Goal: Task Accomplishment & Management: Complete application form

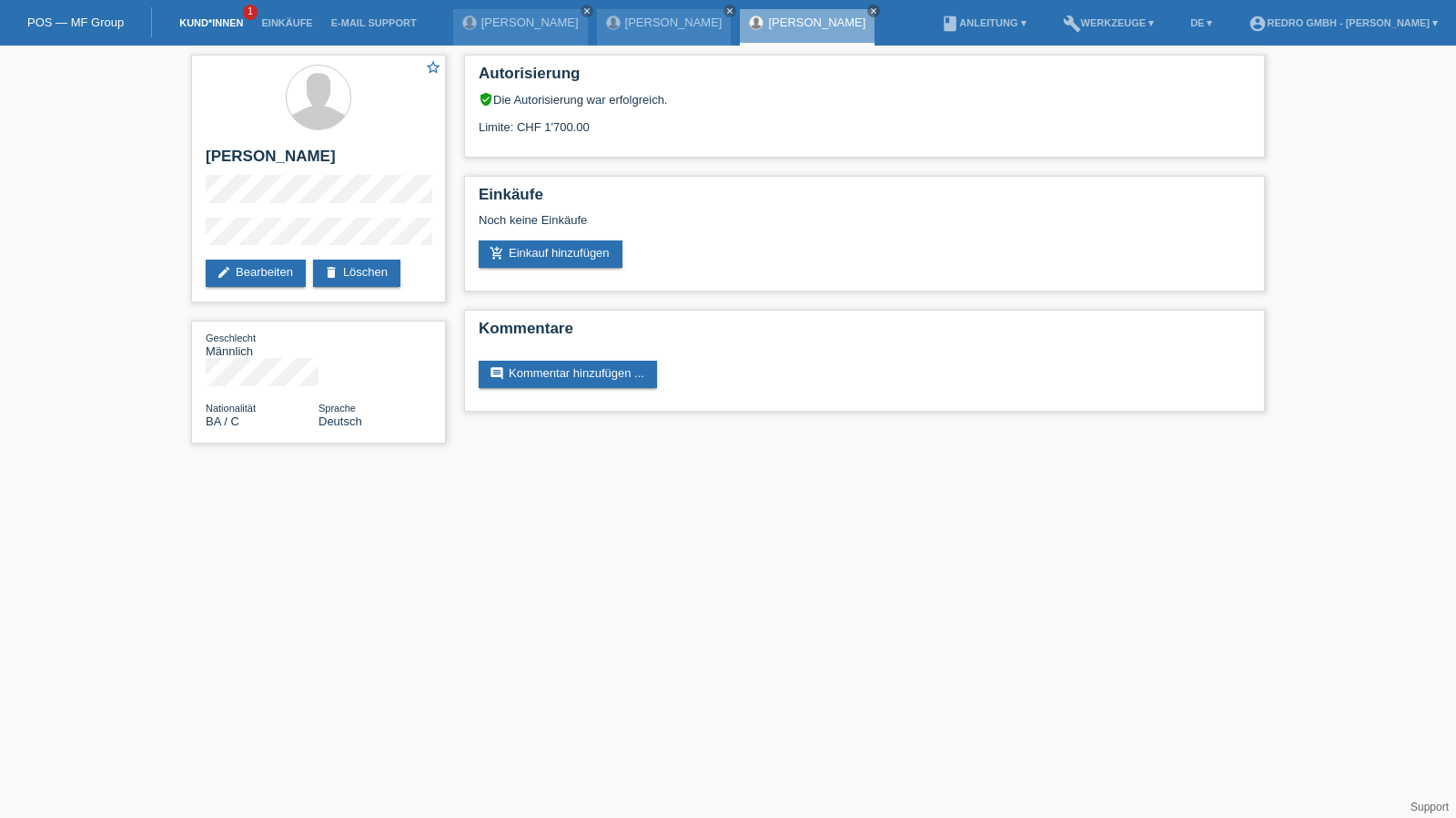
click at [215, 27] on link "Kund*innen" at bounding box center [211, 22] width 82 height 11
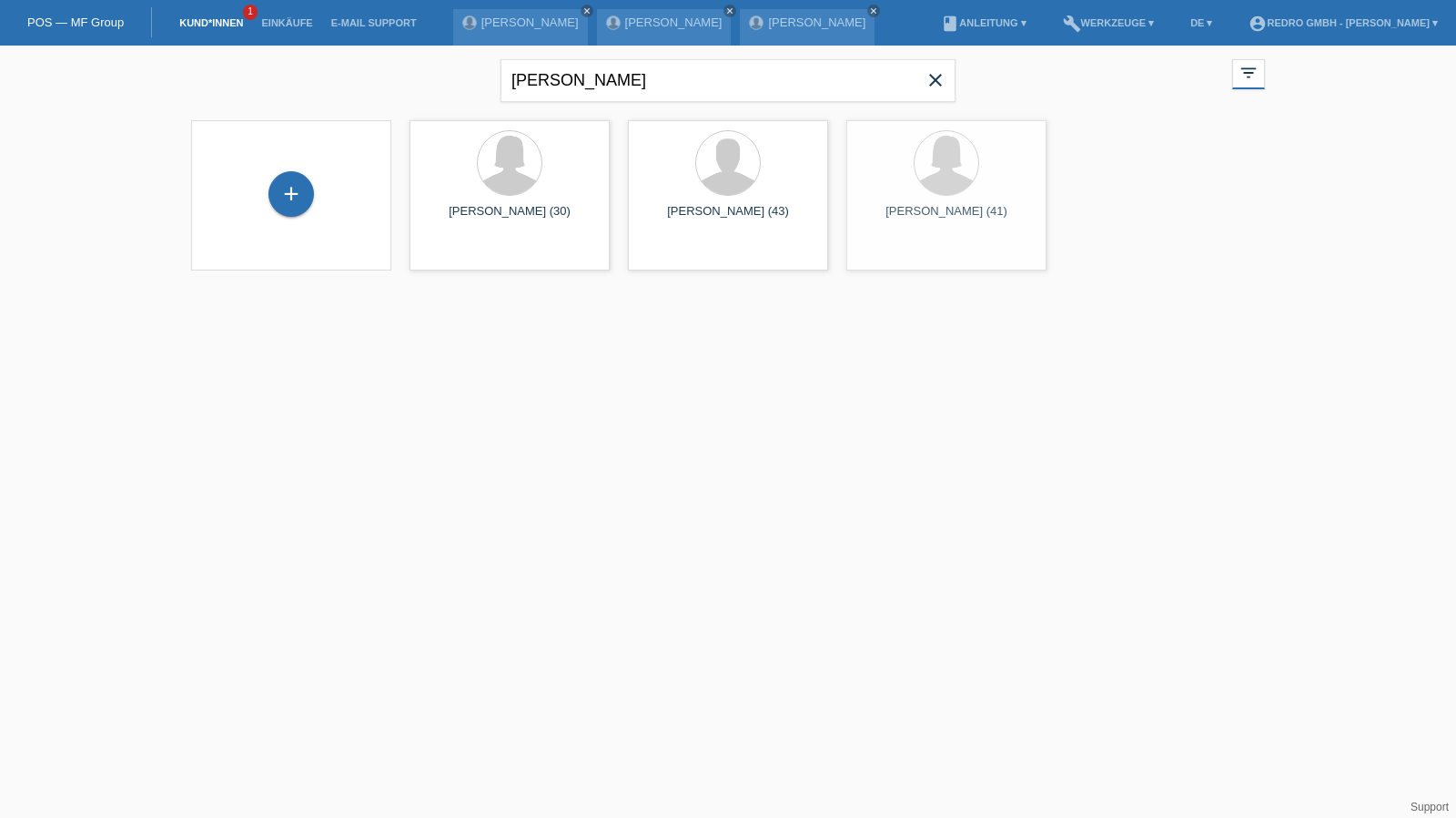
click at [311, 213] on div "+" at bounding box center [291, 195] width 171 height 49
click at [295, 196] on div "+" at bounding box center [291, 194] width 46 height 46
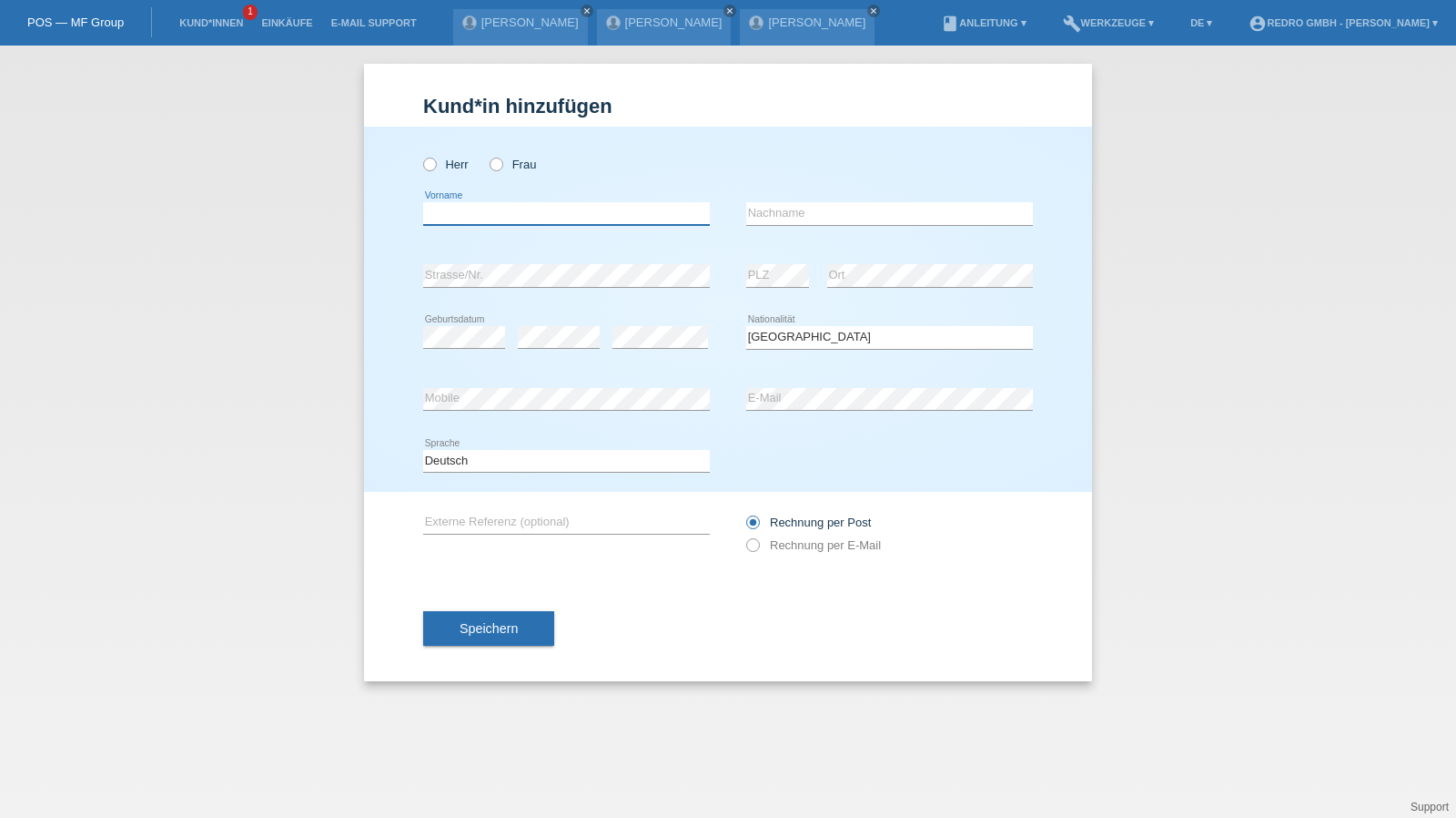
click at [506, 211] on input "text" at bounding box center [567, 213] width 286 height 23
type input "[PERSON_NAME]"
type input "Marti"
click at [508, 628] on span "Speichern" at bounding box center [488, 628] width 59 height 15
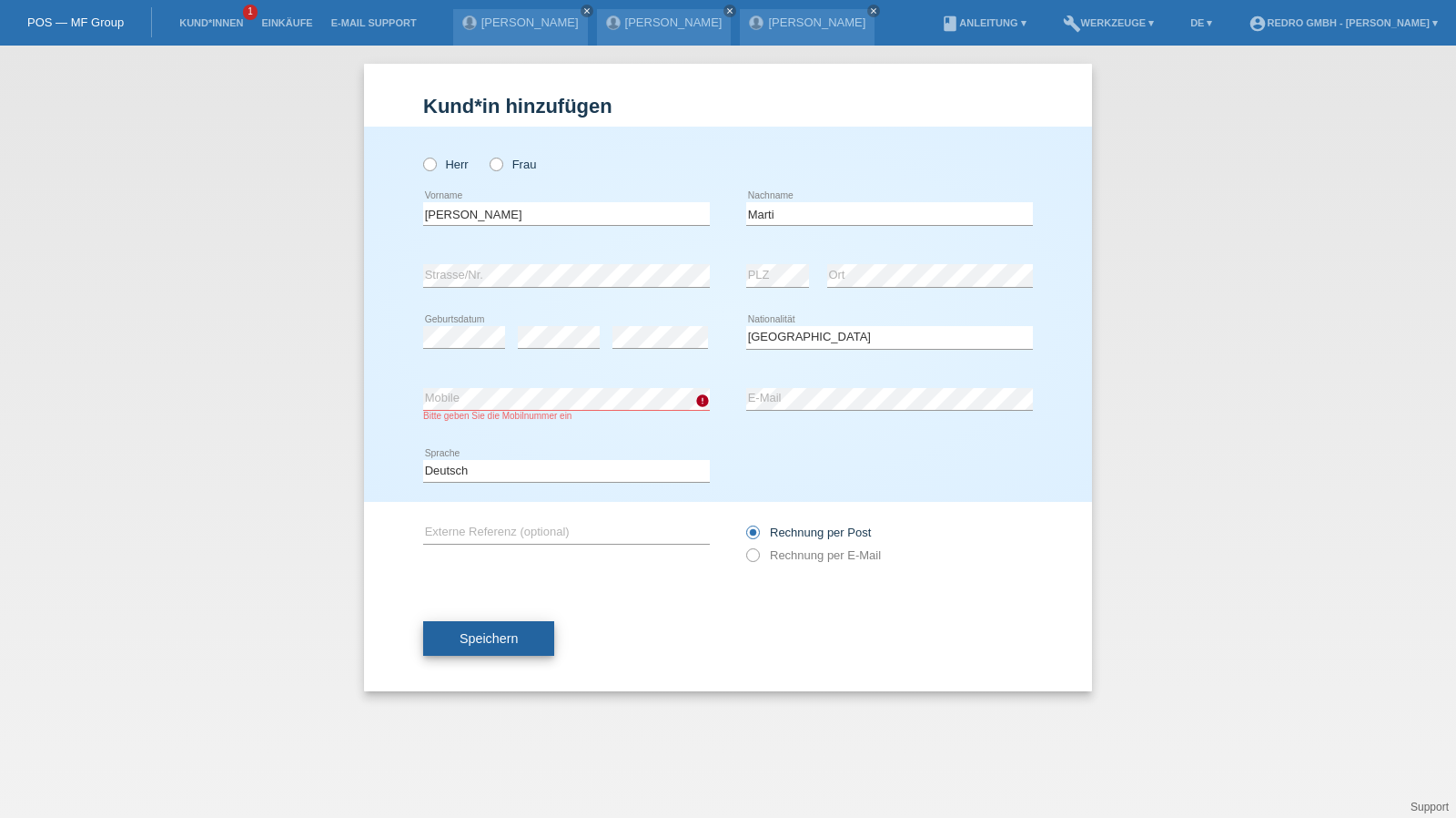
click at [528, 651] on button "Speichern" at bounding box center [489, 638] width 131 height 35
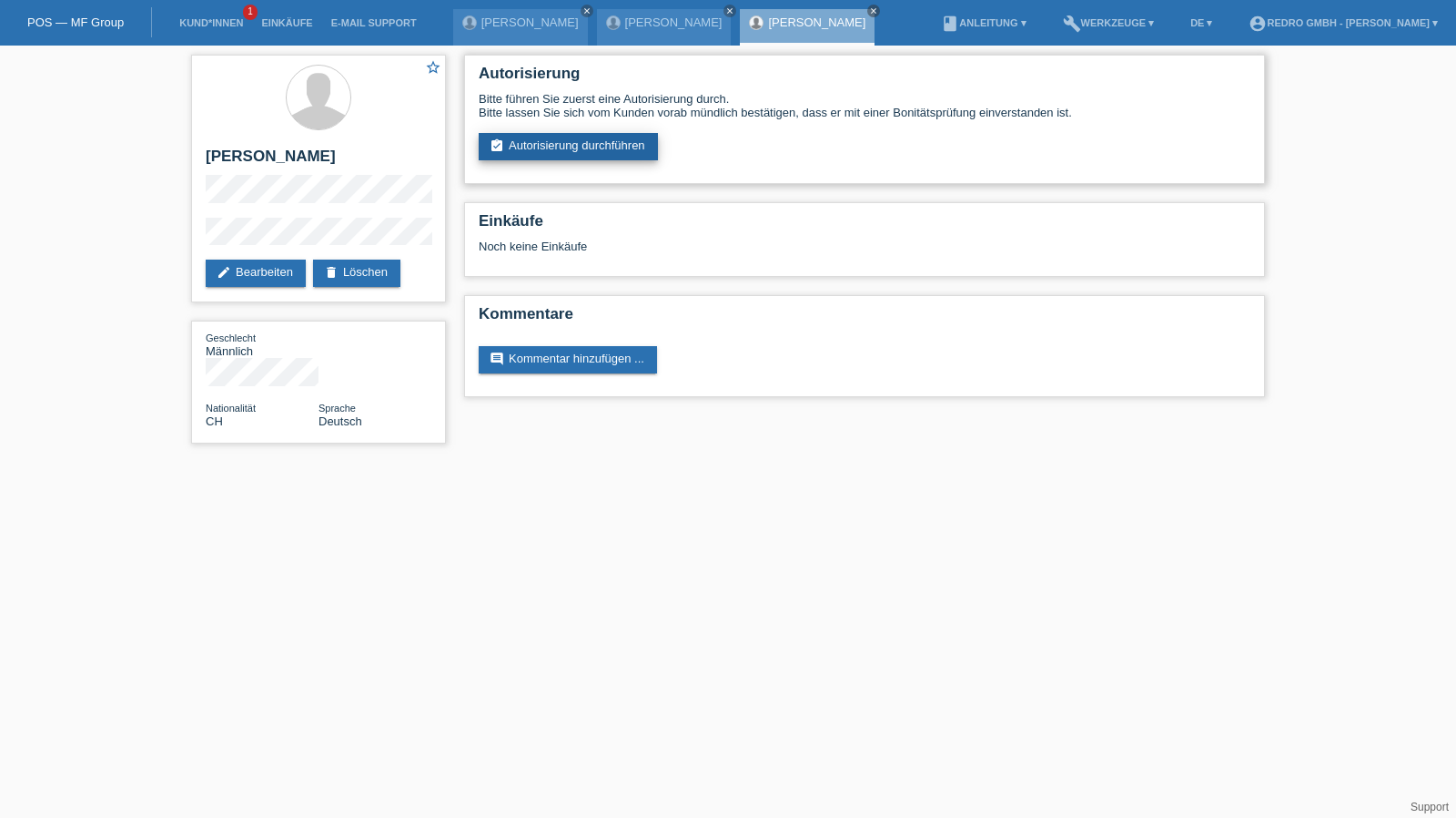
click at [560, 154] on link "assignment_turned_in Autorisierung durchführen" at bounding box center [568, 146] width 179 height 27
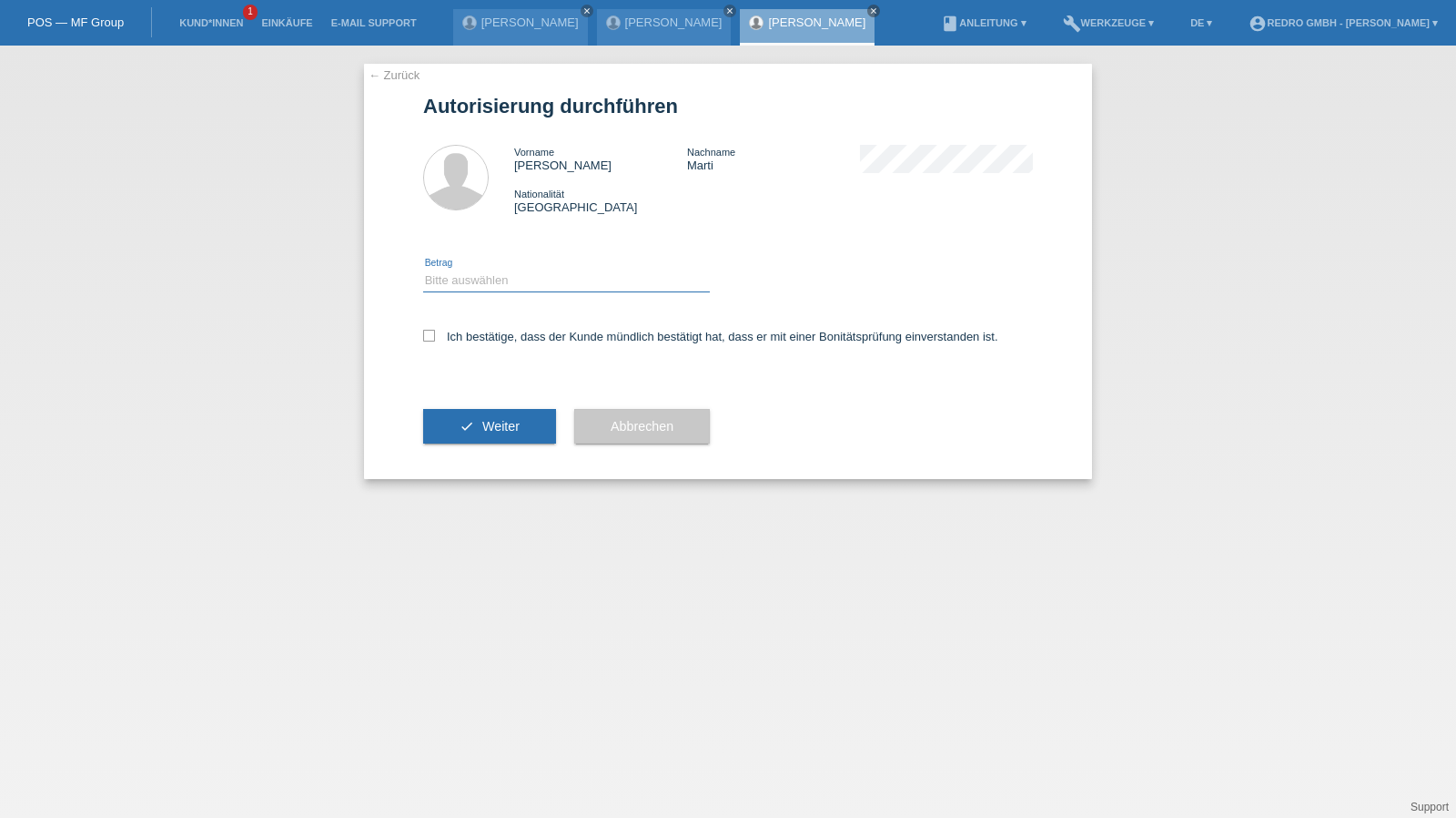
drag, startPoint x: 529, startPoint y: 280, endPoint x: 524, endPoint y: 288, distance: 9.4
click at [529, 280] on select "Bitte auswählen CHF 1.00 - CHF 499.00 CHF 500.00 - CHF 1'999.00 CHF 2'000.00 - …" at bounding box center [567, 281] width 286 height 22
select select "1"
click at [424, 270] on select "Bitte auswählen CHF 1.00 - CHF 499.00 CHF 500.00 - CHF 1'999.00 CHF 2'000.00 - …" at bounding box center [567, 281] width 286 height 22
click at [485, 338] on label "Ich bestätige, dass der Kunde mündlich bestätigt hat, dass er mit einer Bonität…" at bounding box center [711, 336] width 575 height 14
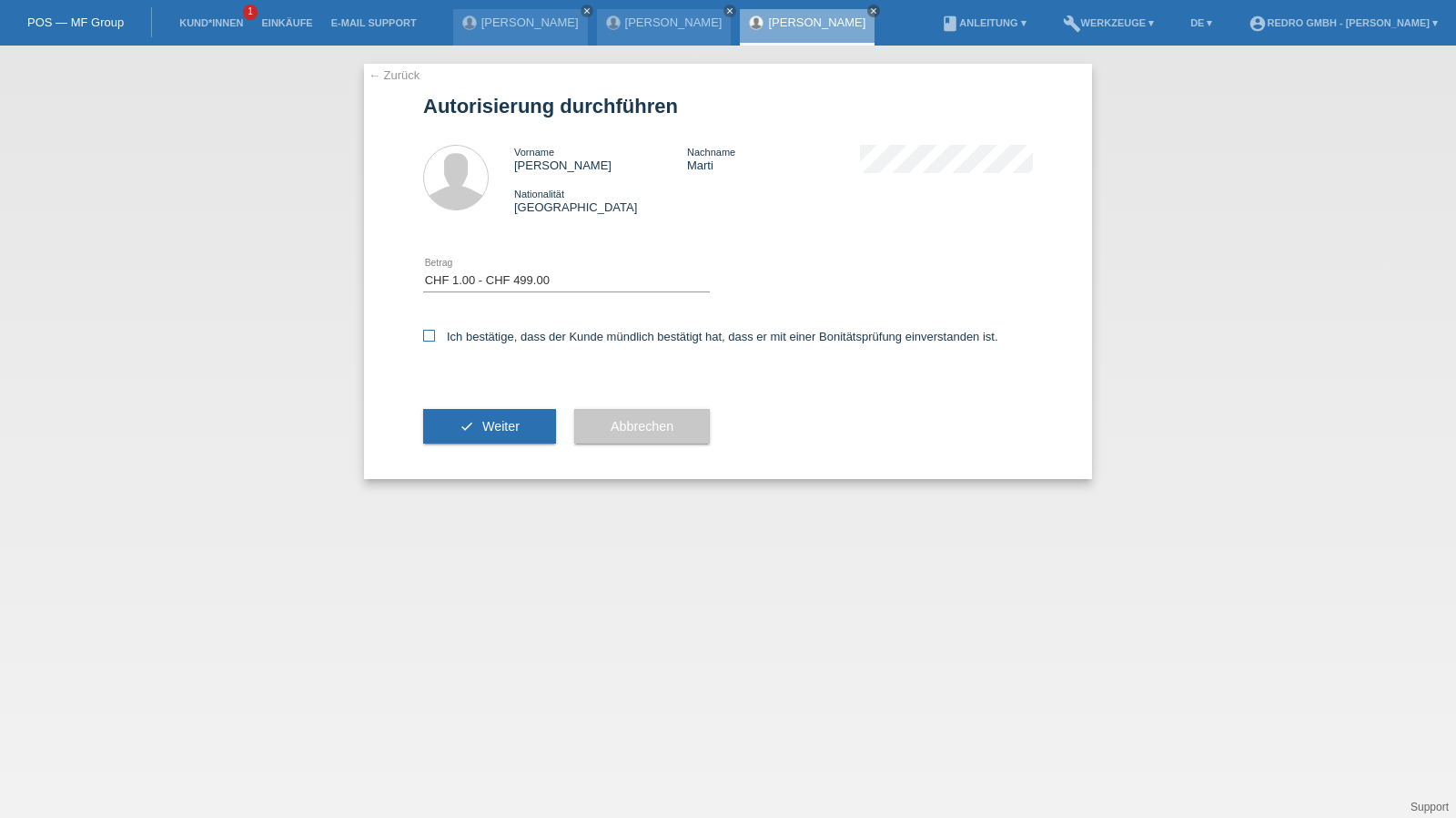
click at [435, 338] on input "Ich bestätige, dass der Kunde mündlich bestätigt hat, dass er mit einer Bonität…" at bounding box center [430, 335] width 12 height 12
checkbox input "true"
click at [473, 425] on button "check Weiter" at bounding box center [490, 426] width 133 height 35
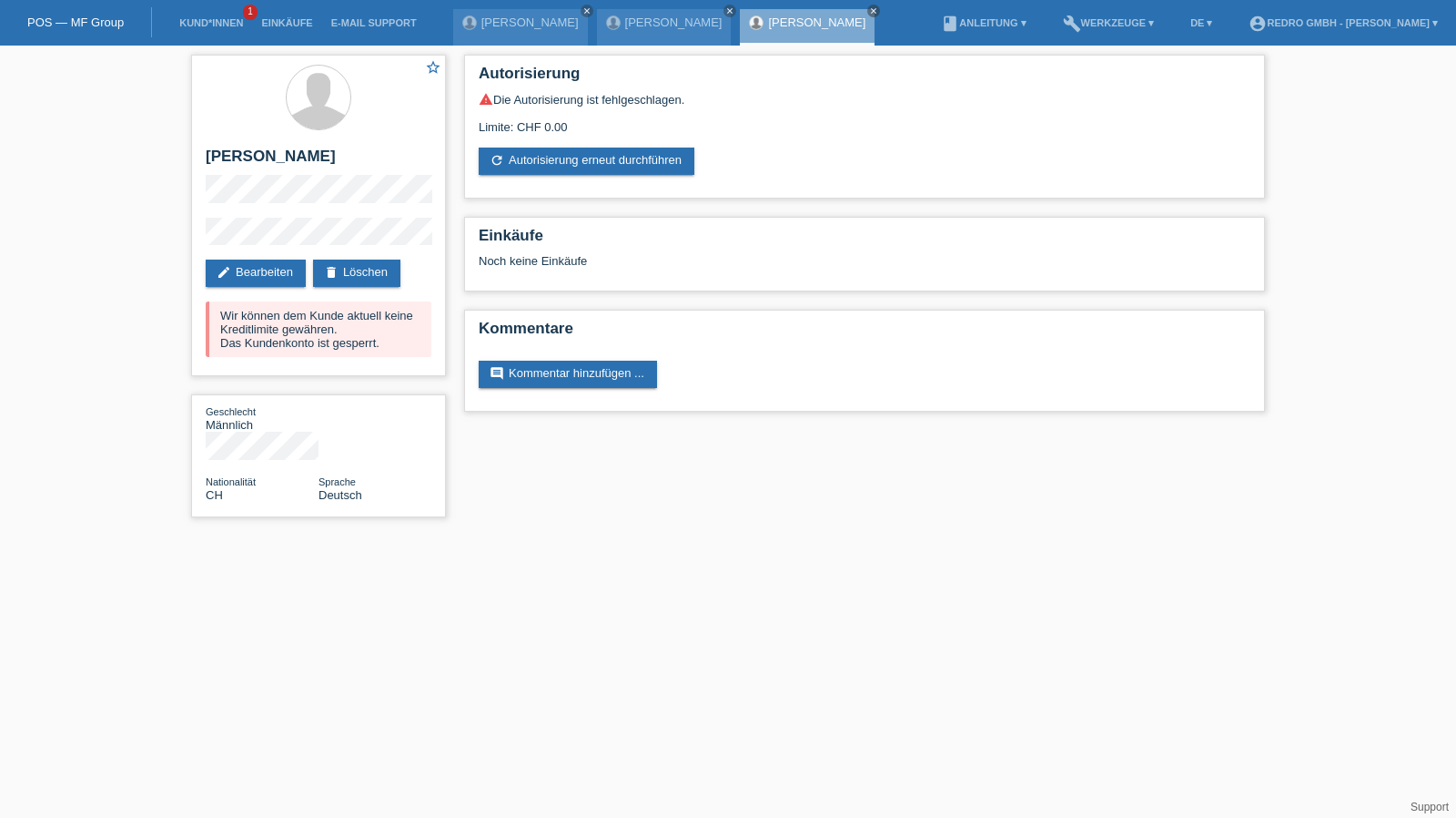
click at [200, 32] on li "Kund*innen 1" at bounding box center [211, 23] width 82 height 47
click at [202, 28] on link "Kund*innen" at bounding box center [211, 22] width 82 height 11
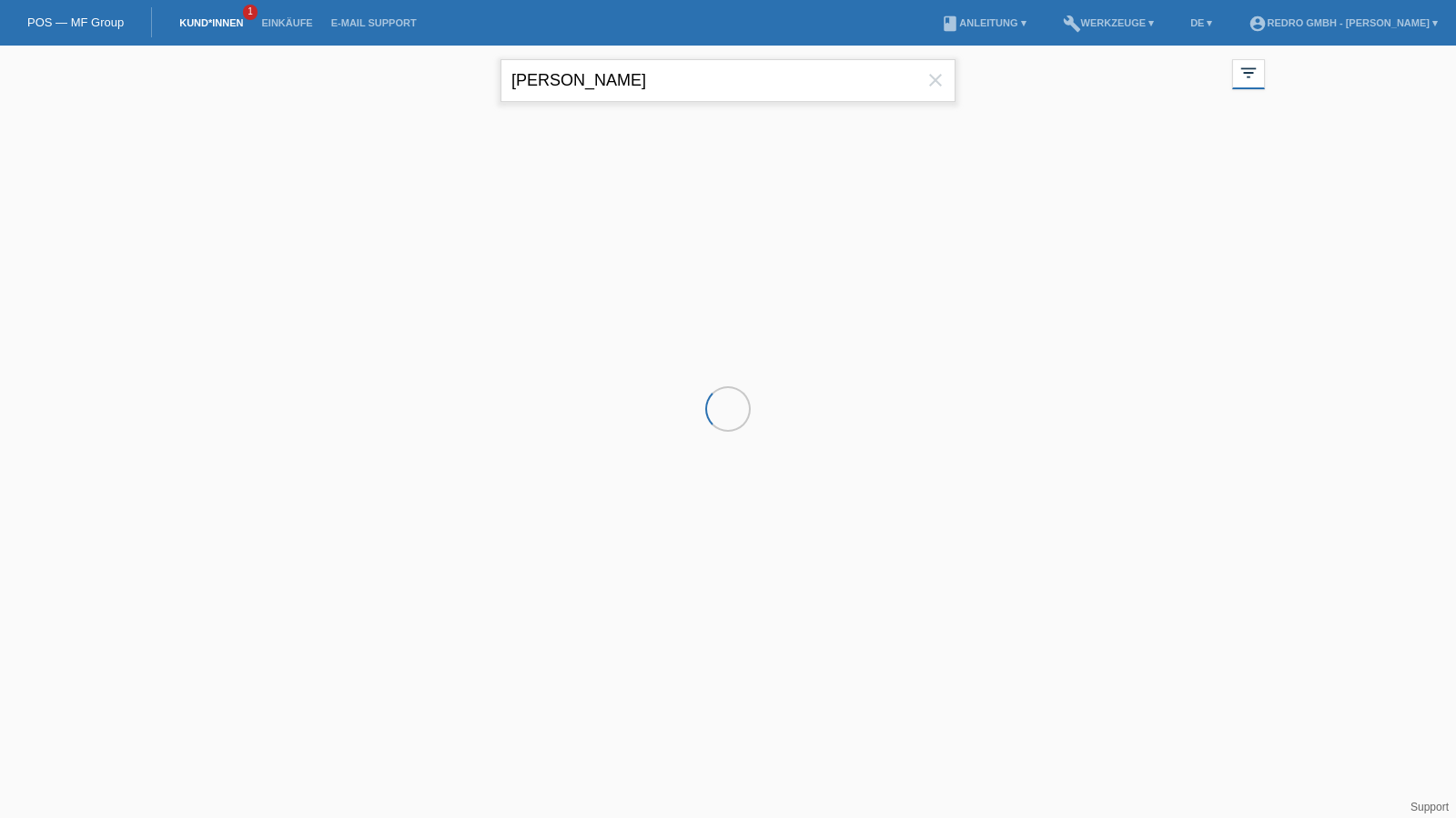
click at [649, 80] on input "[PERSON_NAME]" at bounding box center [728, 80] width 455 height 43
click at [649, 80] on input "elvir" at bounding box center [728, 80] width 455 height 43
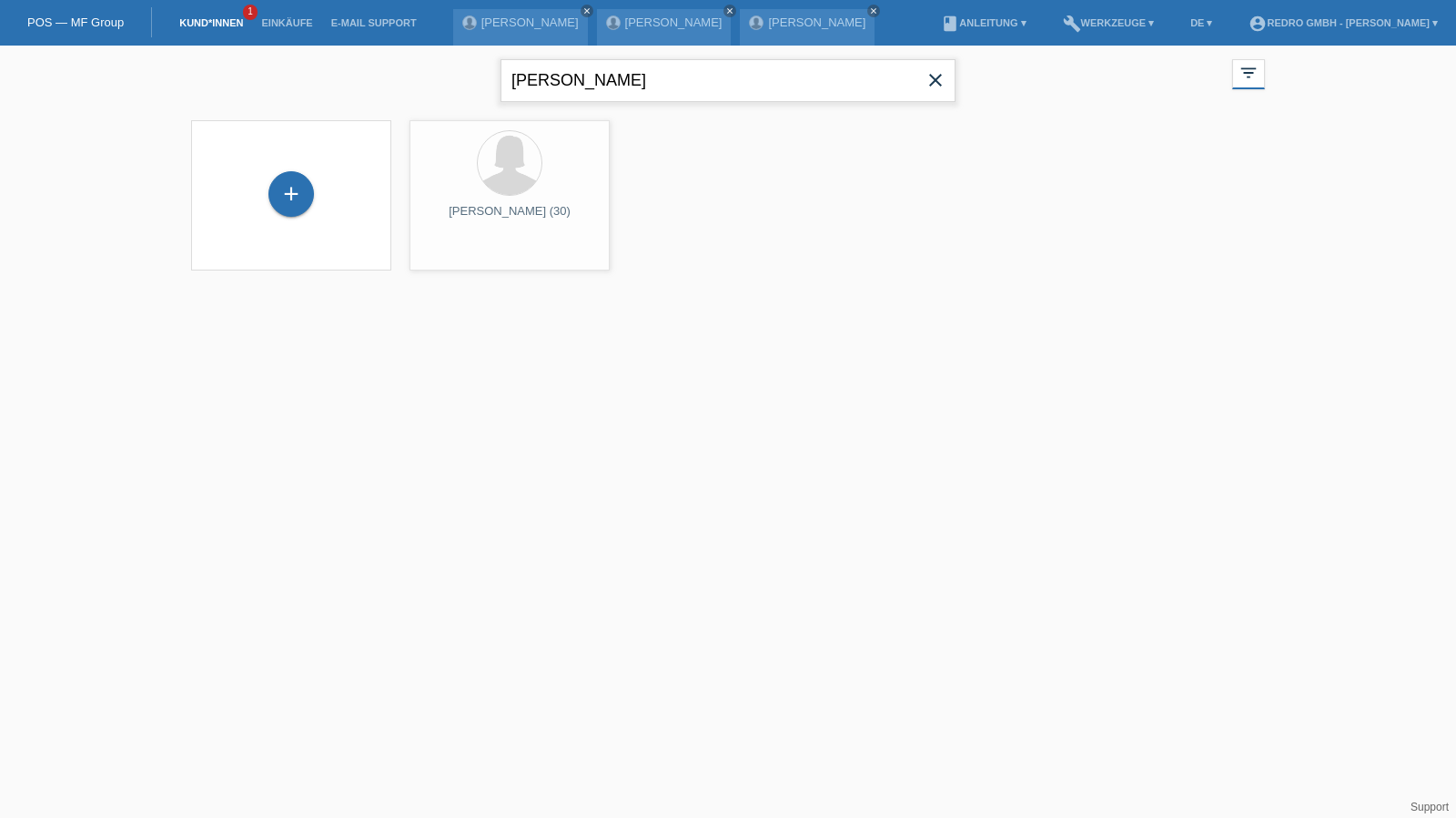
type input "s"
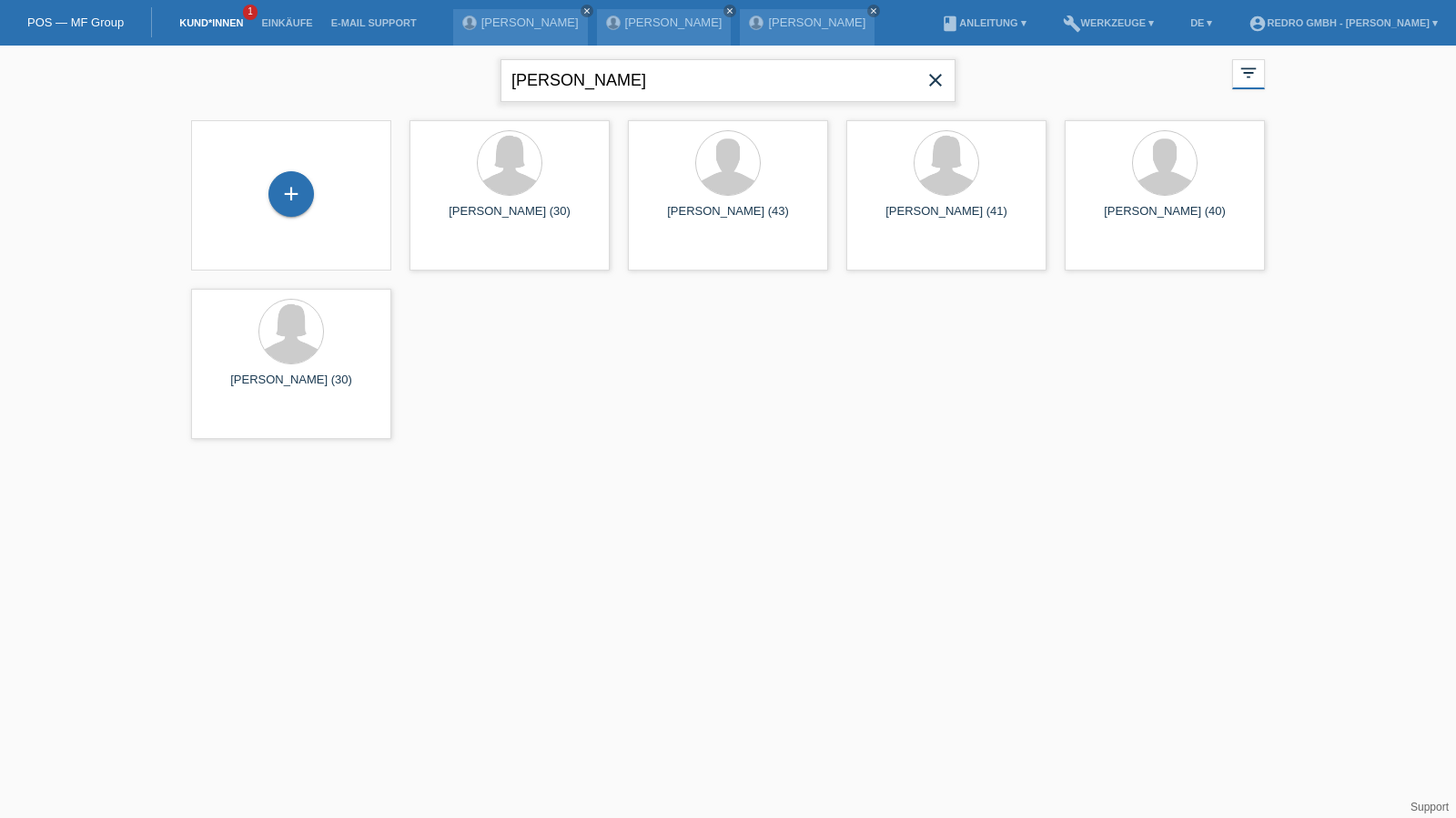
type input "[PERSON_NAME]"
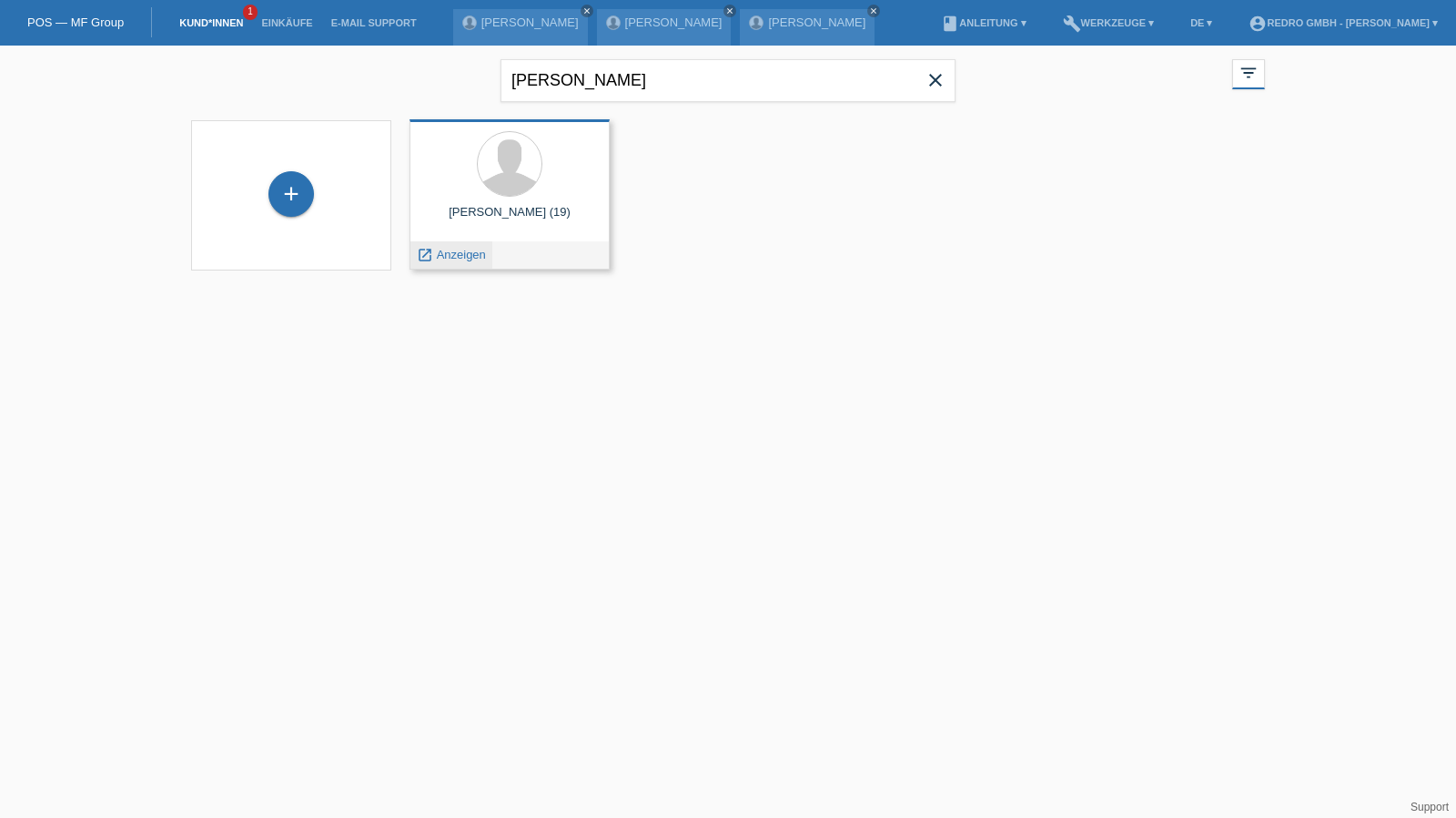
click at [456, 264] on div "launch Anzeigen" at bounding box center [452, 255] width 82 height 27
click at [456, 262] on div "launch Anzeigen" at bounding box center [452, 255] width 82 height 27
click at [457, 257] on span "Anzeigen" at bounding box center [460, 255] width 49 height 14
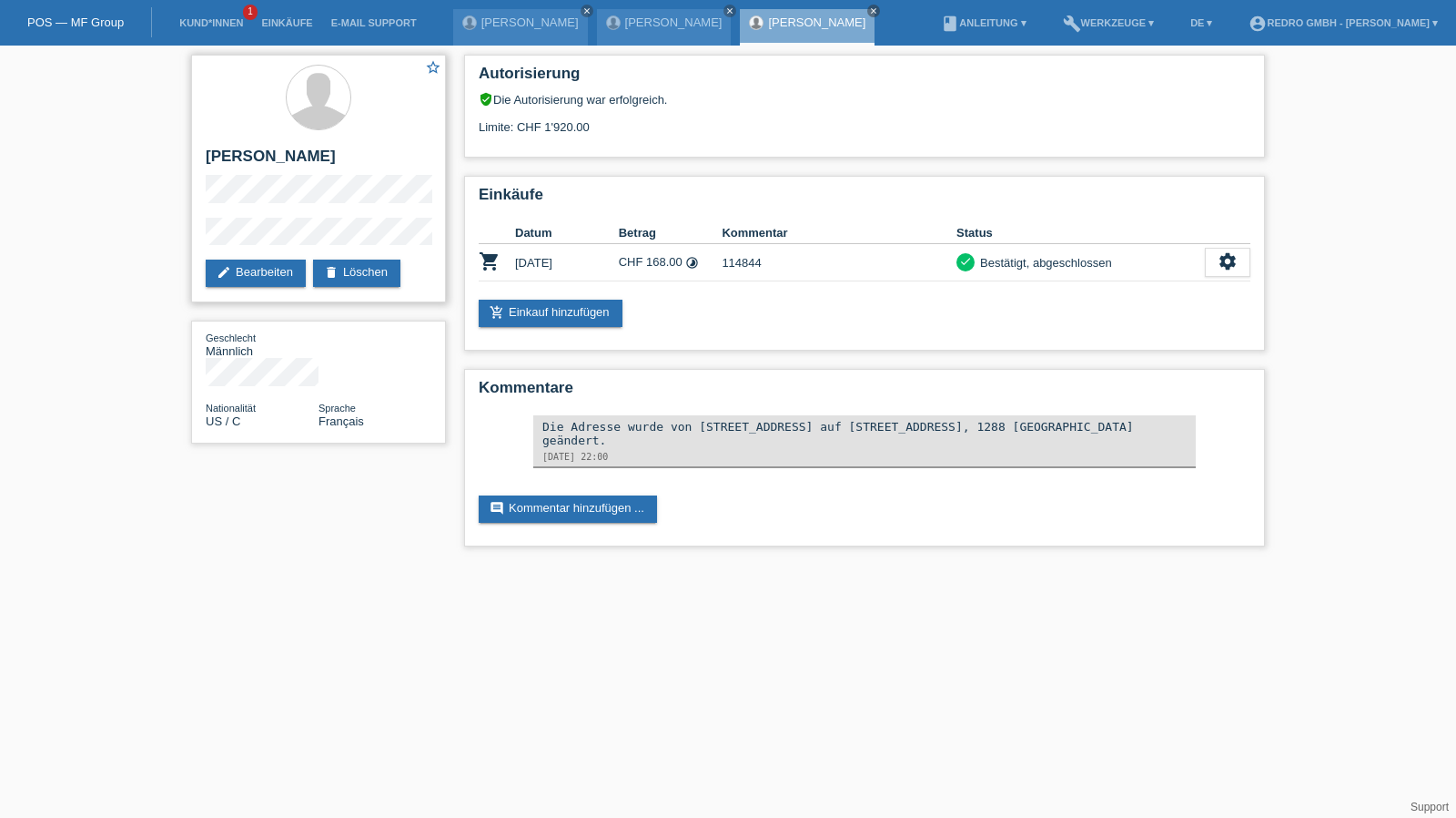
click at [257, 168] on h2 "[PERSON_NAME]" at bounding box center [318, 160] width 226 height 27
copy div "[PERSON_NAME]"
click at [298, 209] on div "star_border Matias Espinosa edit Bearbeiten delete Löschen" at bounding box center [318, 178] width 255 height 248
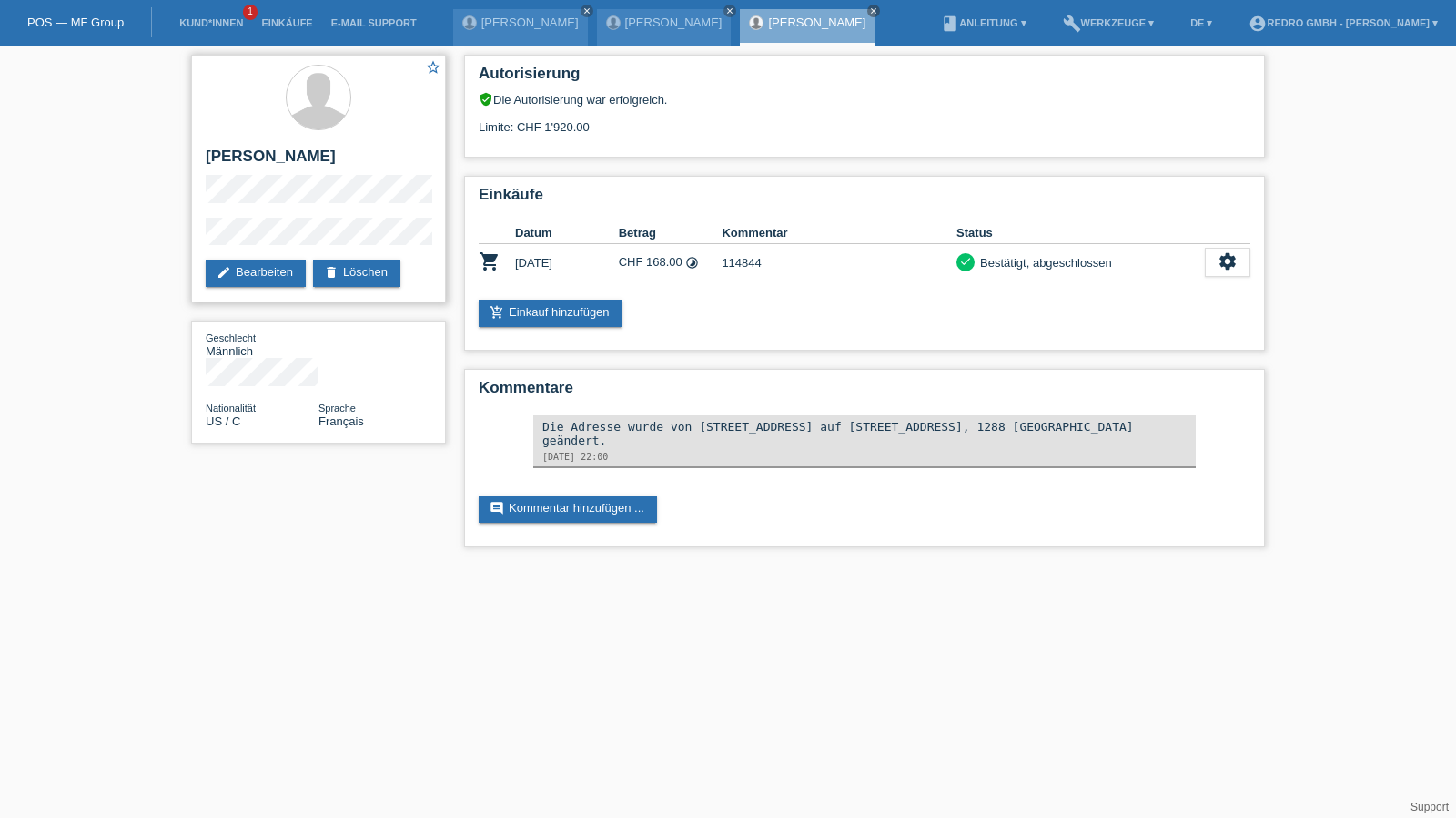
click at [231, 221] on div "star_border Matias Espinosa edit Bearbeiten delete Löschen" at bounding box center [318, 178] width 255 height 248
click at [360, 506] on div "star_border Matias Espinosa edit Bearbeiten delete Löschen Geschlecht Männlich …" at bounding box center [728, 306] width 1092 height 519
click at [210, 26] on link "Kund*innen" at bounding box center [211, 22] width 82 height 11
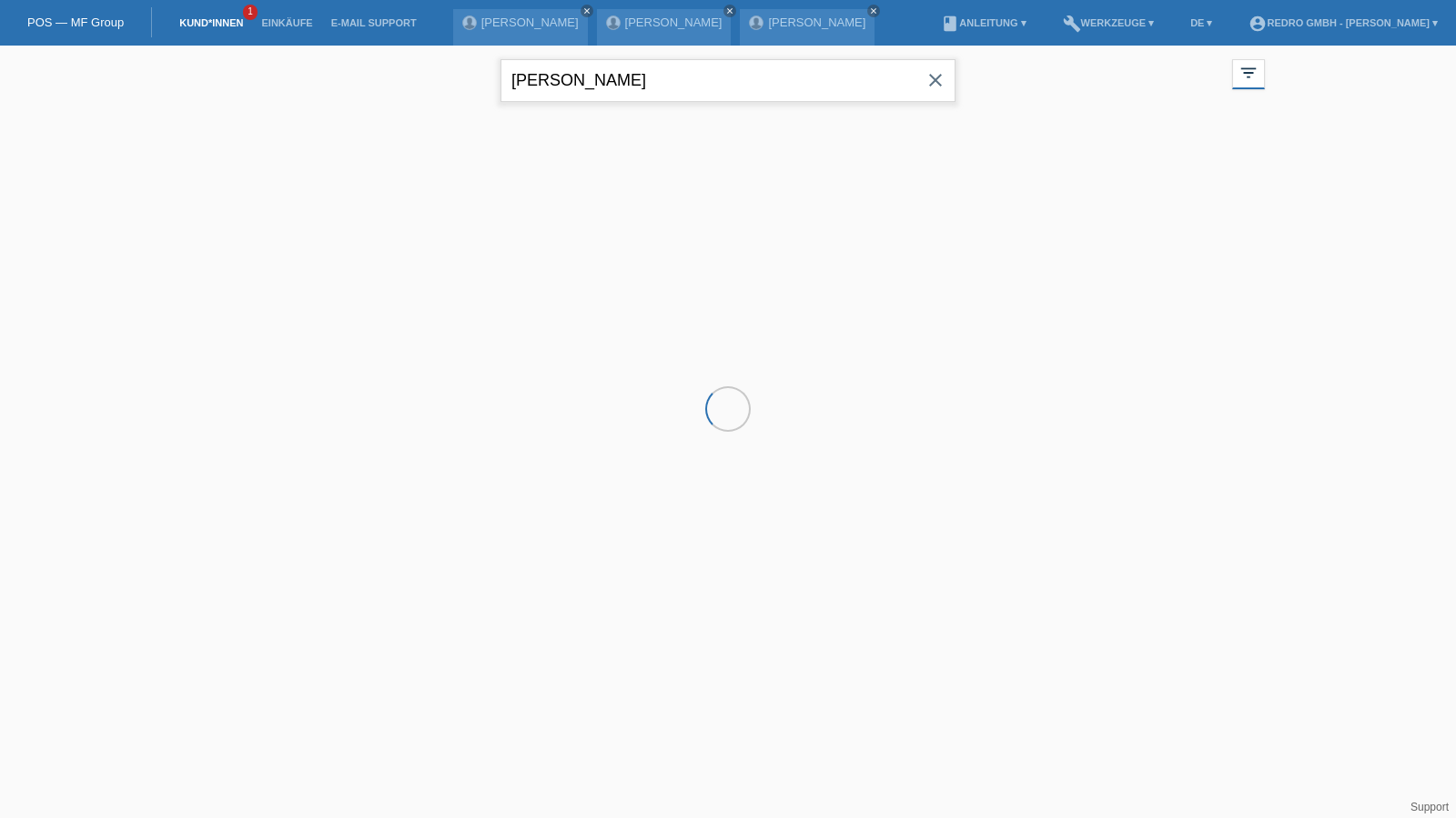
click at [627, 59] on input "[PERSON_NAME]" at bounding box center [728, 80] width 455 height 43
click at [627, 59] on input "espinosa" at bounding box center [728, 80] width 455 height 43
type input "selami"
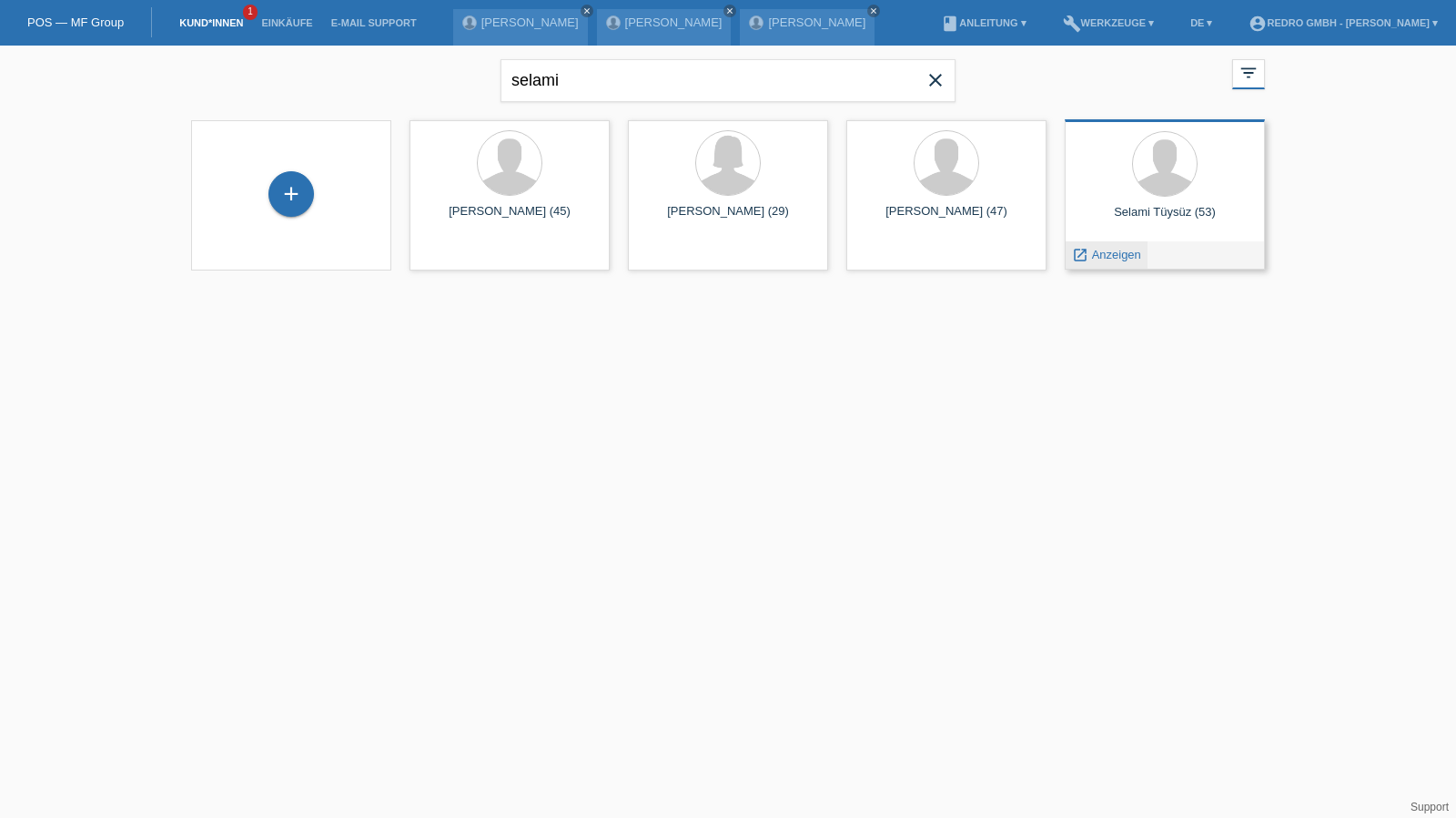
click at [1119, 255] on span "Anzeigen" at bounding box center [1116, 255] width 49 height 14
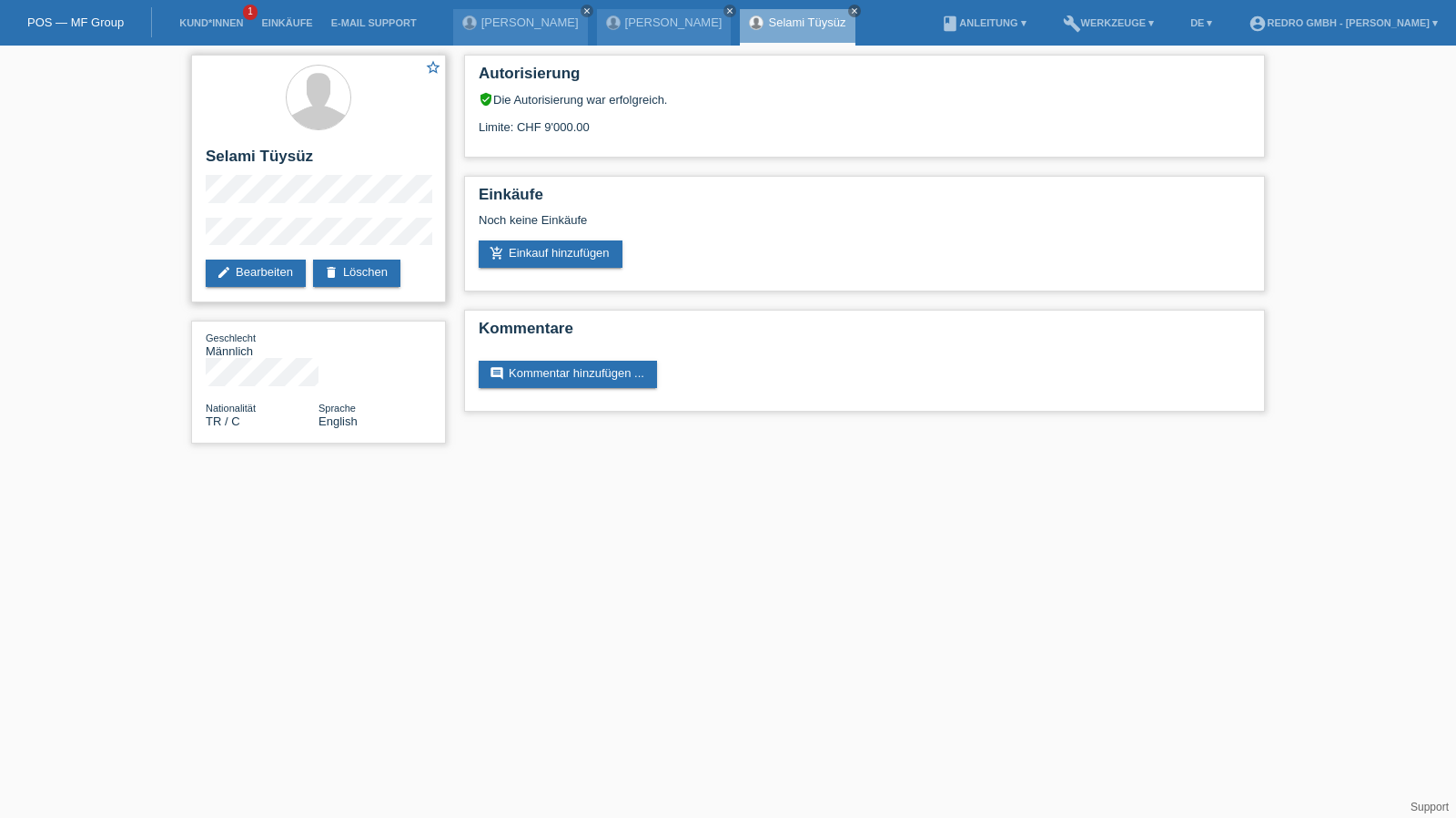
click at [260, 161] on h2 "Selami Tüysüz" at bounding box center [318, 160] width 226 height 27
copy div "Selami Tüysüz"
click at [200, 235] on div "star_border [PERSON_NAME] edit Bearbeiten delete Löschen" at bounding box center [318, 178] width 255 height 248
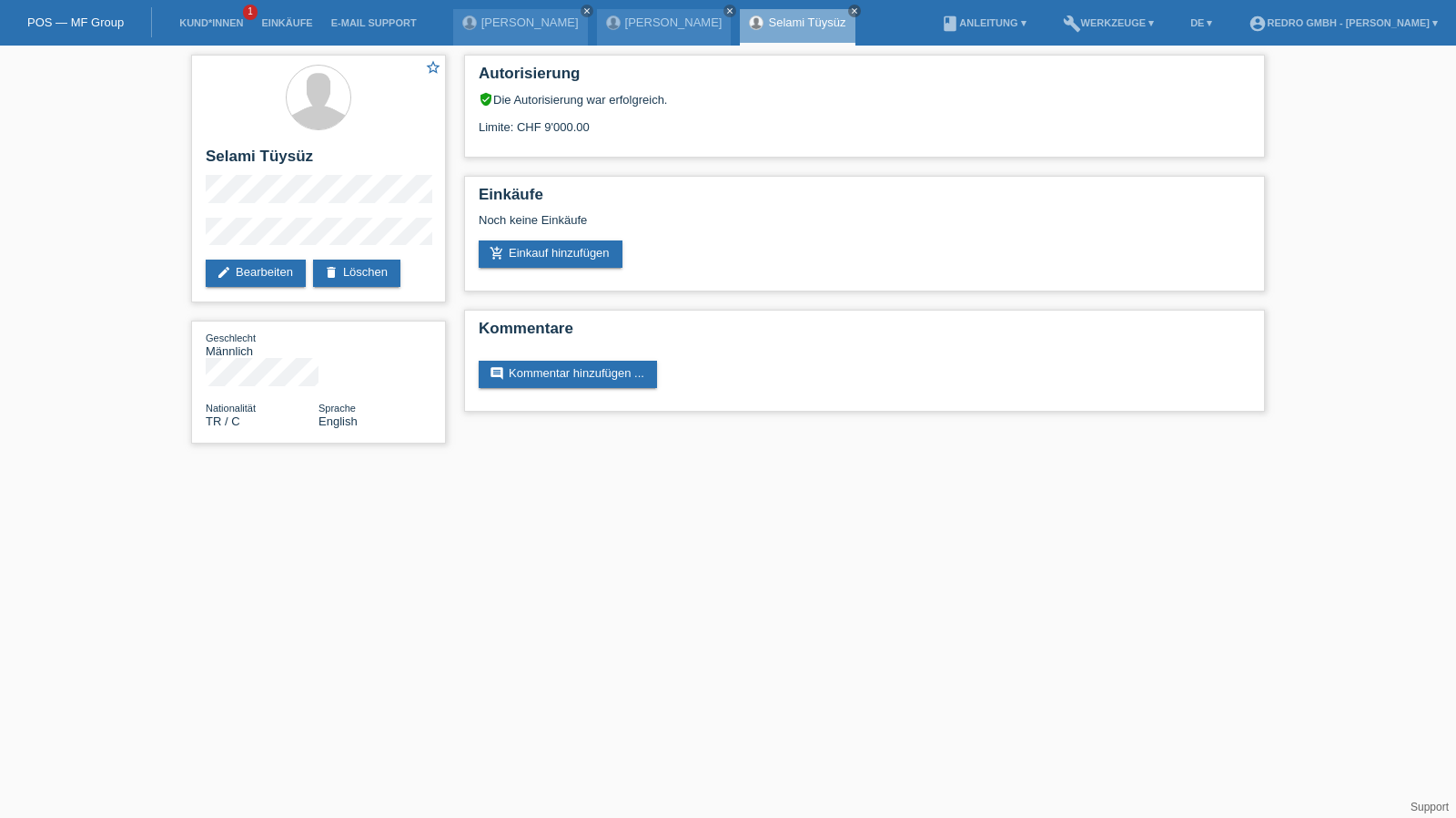
drag, startPoint x: 269, startPoint y: 485, endPoint x: 295, endPoint y: 441, distance: 51.1
click at [269, 462] on html "POS — MF Group Kund*innen 1 Einkäufe E-Mail Support Chris Marti close close clo…" at bounding box center [728, 231] width 1456 height 462
click at [370, 257] on div "star_border Selami Tüysüz edit Bearbeiten delete Löschen" at bounding box center [318, 178] width 255 height 248
click at [362, 266] on link "delete Löschen" at bounding box center [357, 273] width 88 height 27
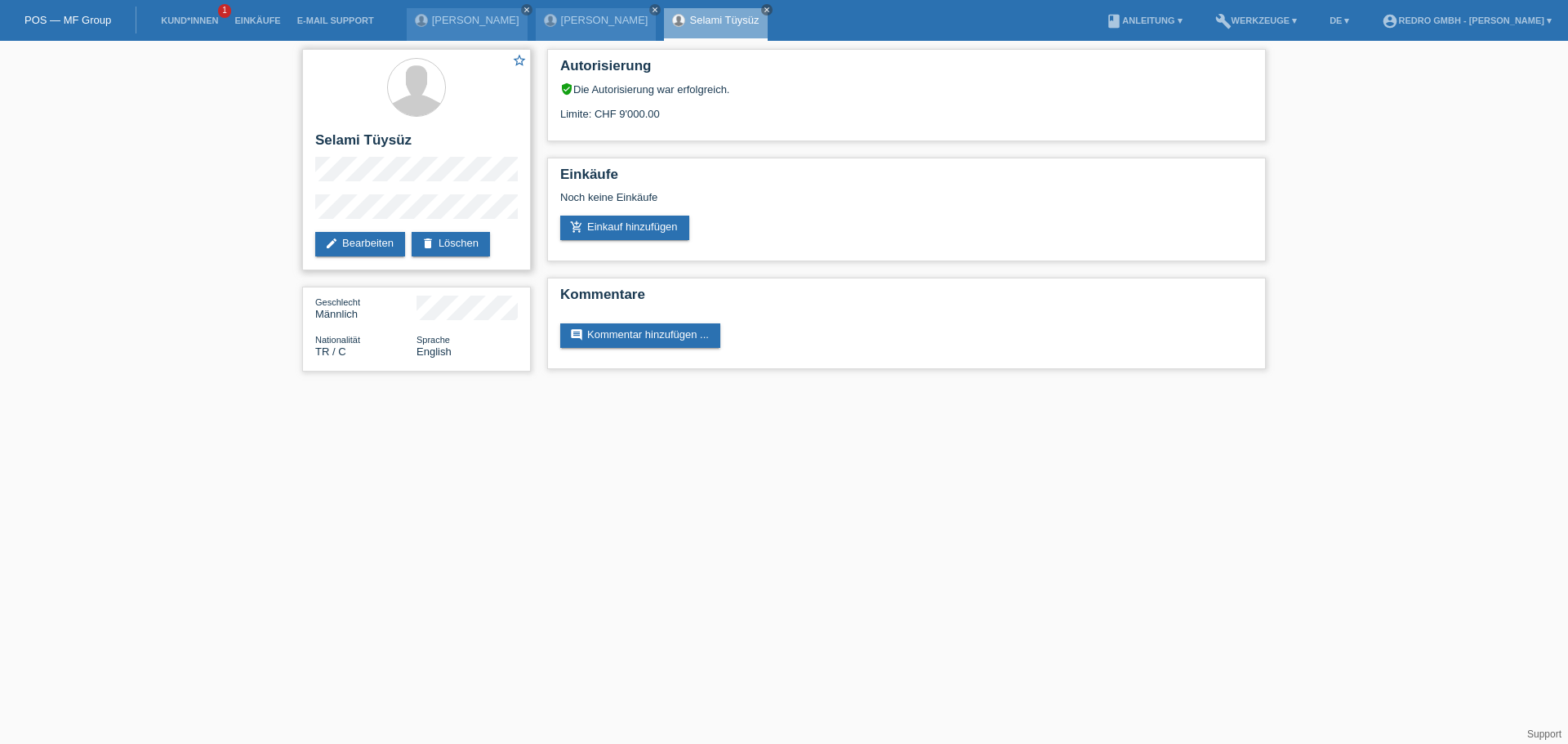
click at [360, 230] on div "star_border [PERSON_NAME] edit Bearbeiten delete Löschen" at bounding box center [417, 160] width 228 height 221
click at [356, 236] on link "edit Bearbeiten" at bounding box center [360, 244] width 90 height 24
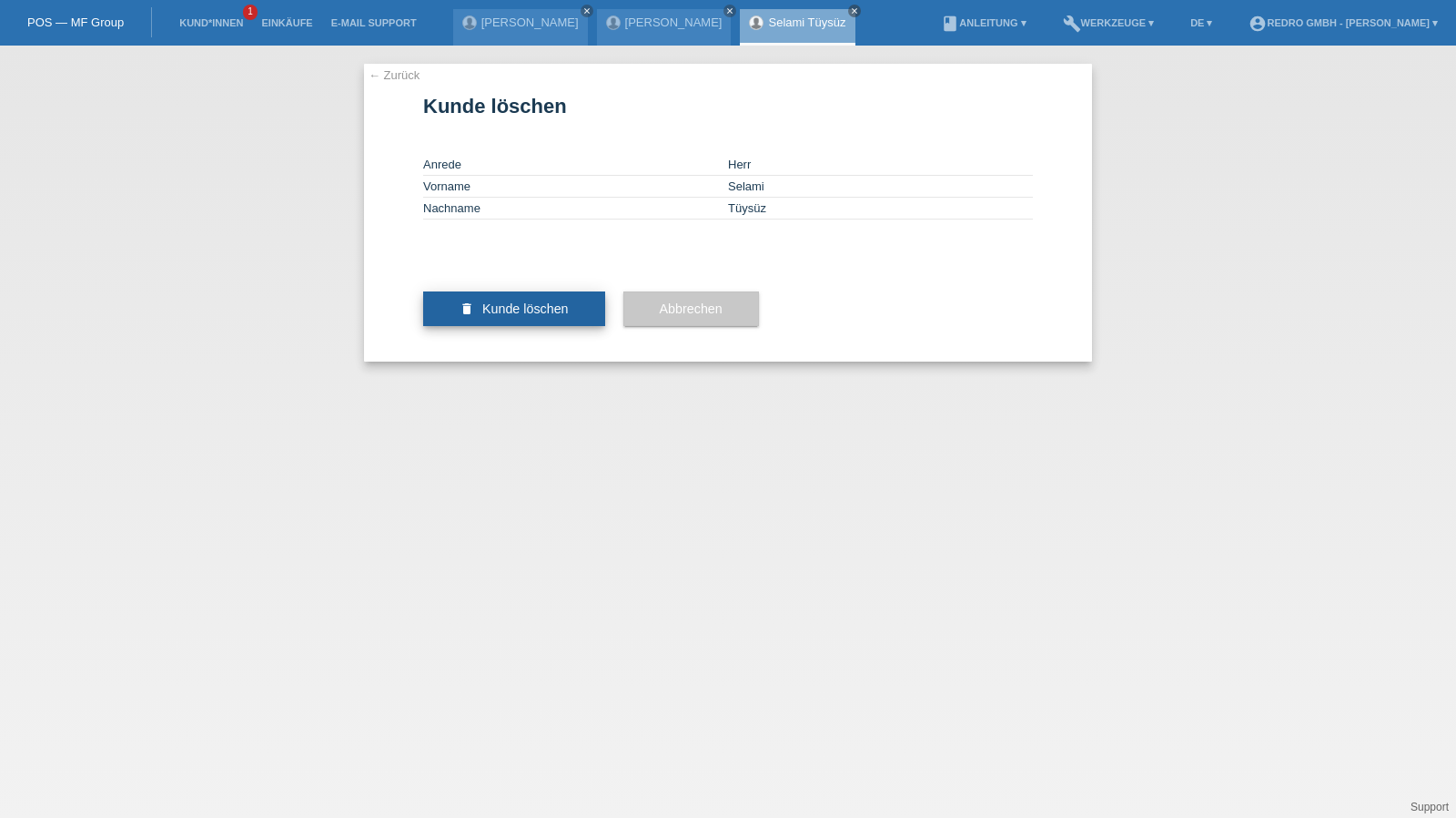
click at [511, 316] on span "Kunde löschen" at bounding box center [525, 308] width 87 height 15
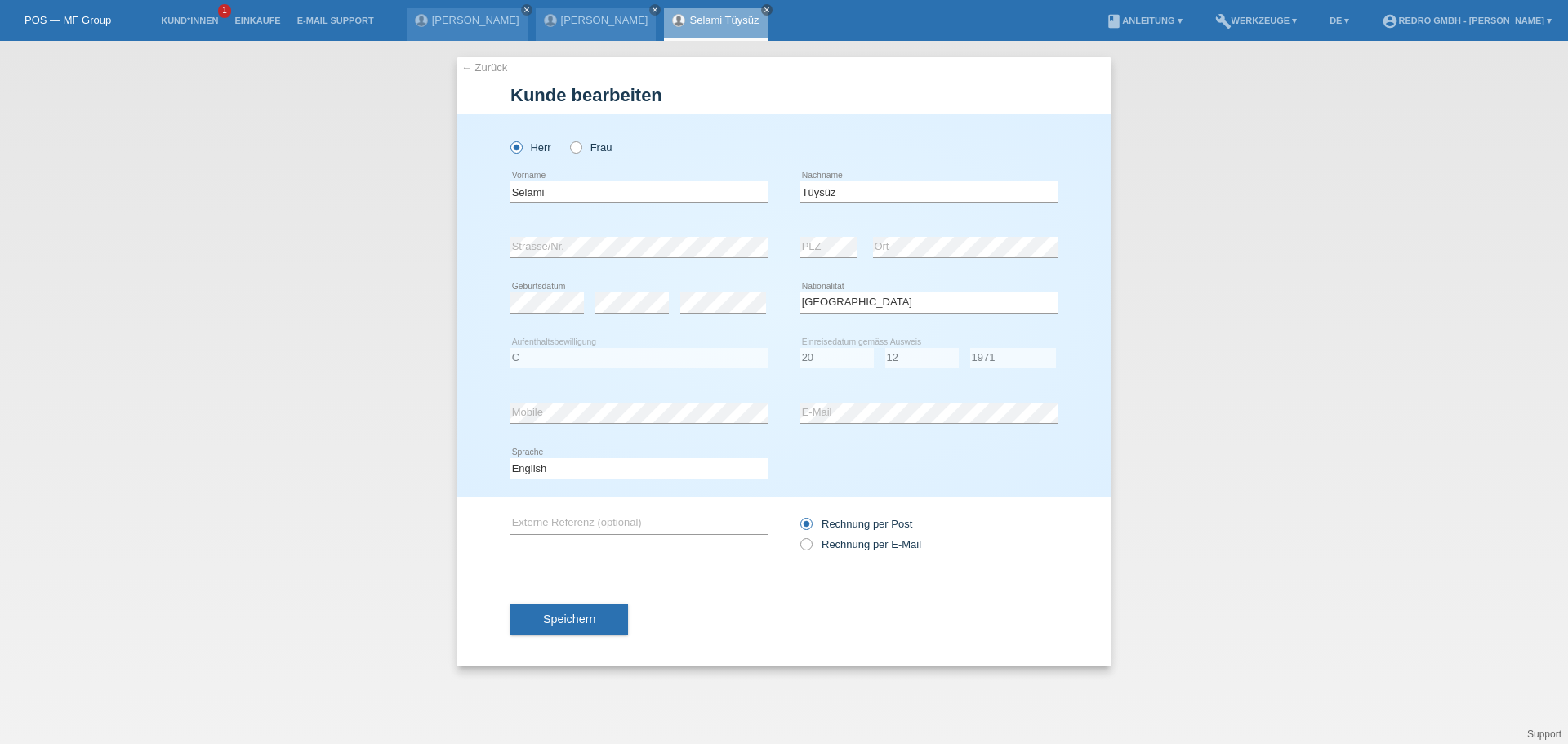
select select "TR"
select select "C"
select select "20"
select select "12"
select select "1971"
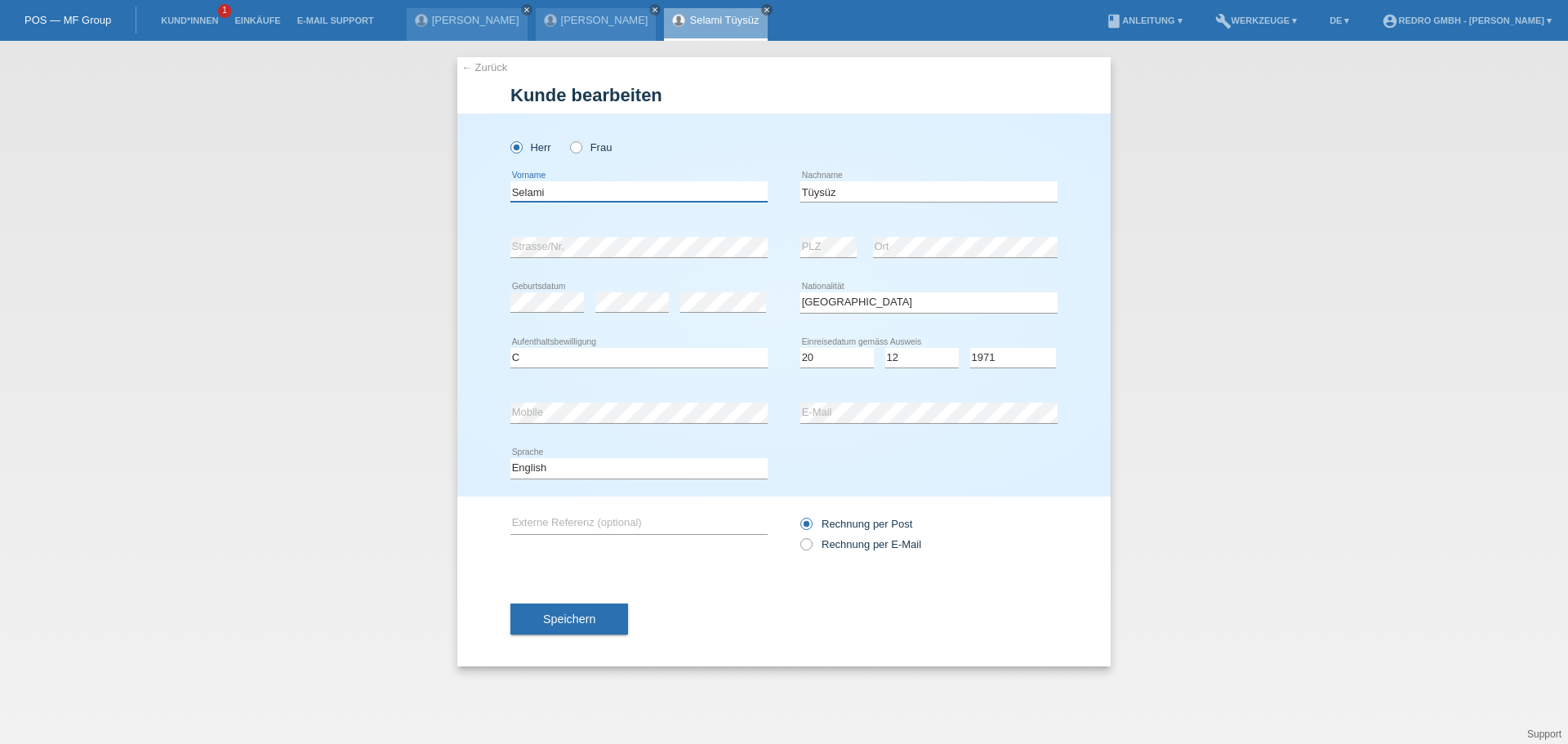
click at [580, 189] on input "Selami" at bounding box center [639, 191] width 257 height 21
click at [969, 197] on input "Tüysüz" at bounding box center [929, 191] width 257 height 21
click at [1307, 352] on div "← Zurück Kunde bearbeiten Herr Frau Selami error Vorname error" at bounding box center [784, 393] width 1568 height 703
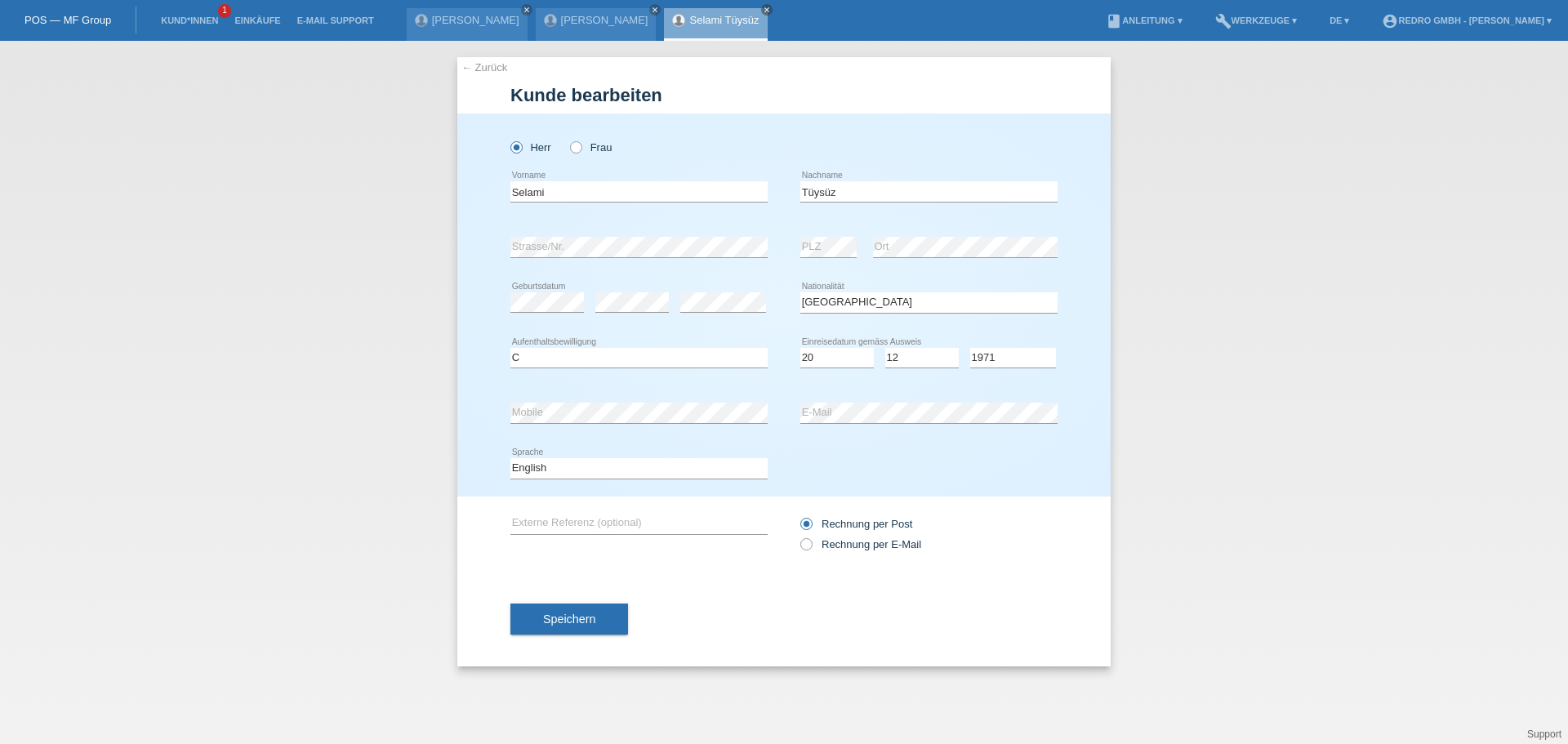
click at [1249, 566] on div "← Zurück Kunde bearbeiten Herr Frau Selami error Vorname error" at bounding box center [784, 393] width 1568 height 703
click at [1232, 422] on div "← Zurück Kunde bearbeiten Herr Frau Selami error Vorname error" at bounding box center [784, 393] width 1568 height 703
drag, startPoint x: 564, startPoint y: 464, endPoint x: 560, endPoint y: 476, distance: 12.6
click at [564, 464] on select "Deutsch Français Italiano English" at bounding box center [639, 467] width 257 height 20
select select "de"
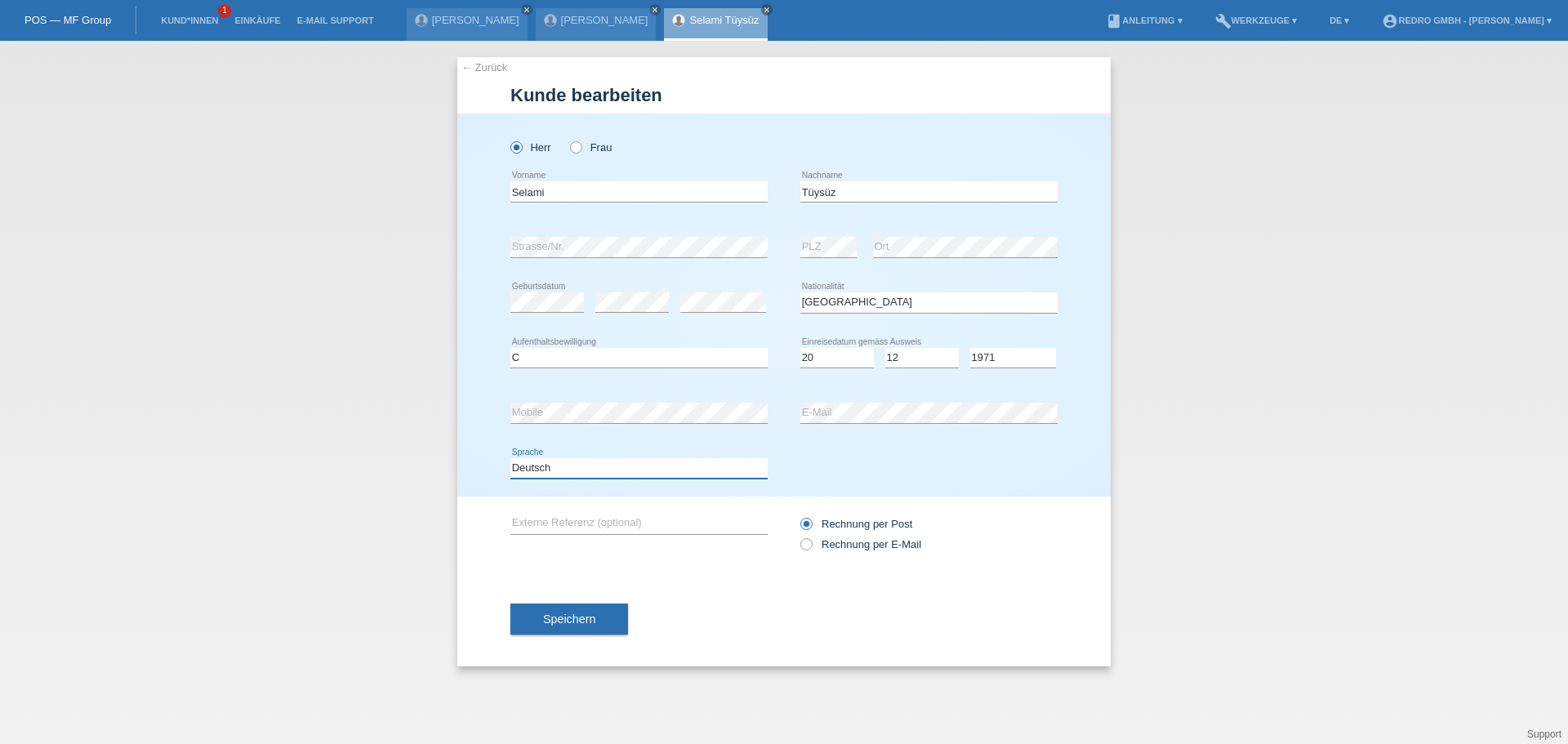
click at [510, 458] on select "Deutsch Français Italiano English" at bounding box center [639, 467] width 257 height 20
click at [763, 9] on icon "close" at bounding box center [767, 9] width 8 height 8
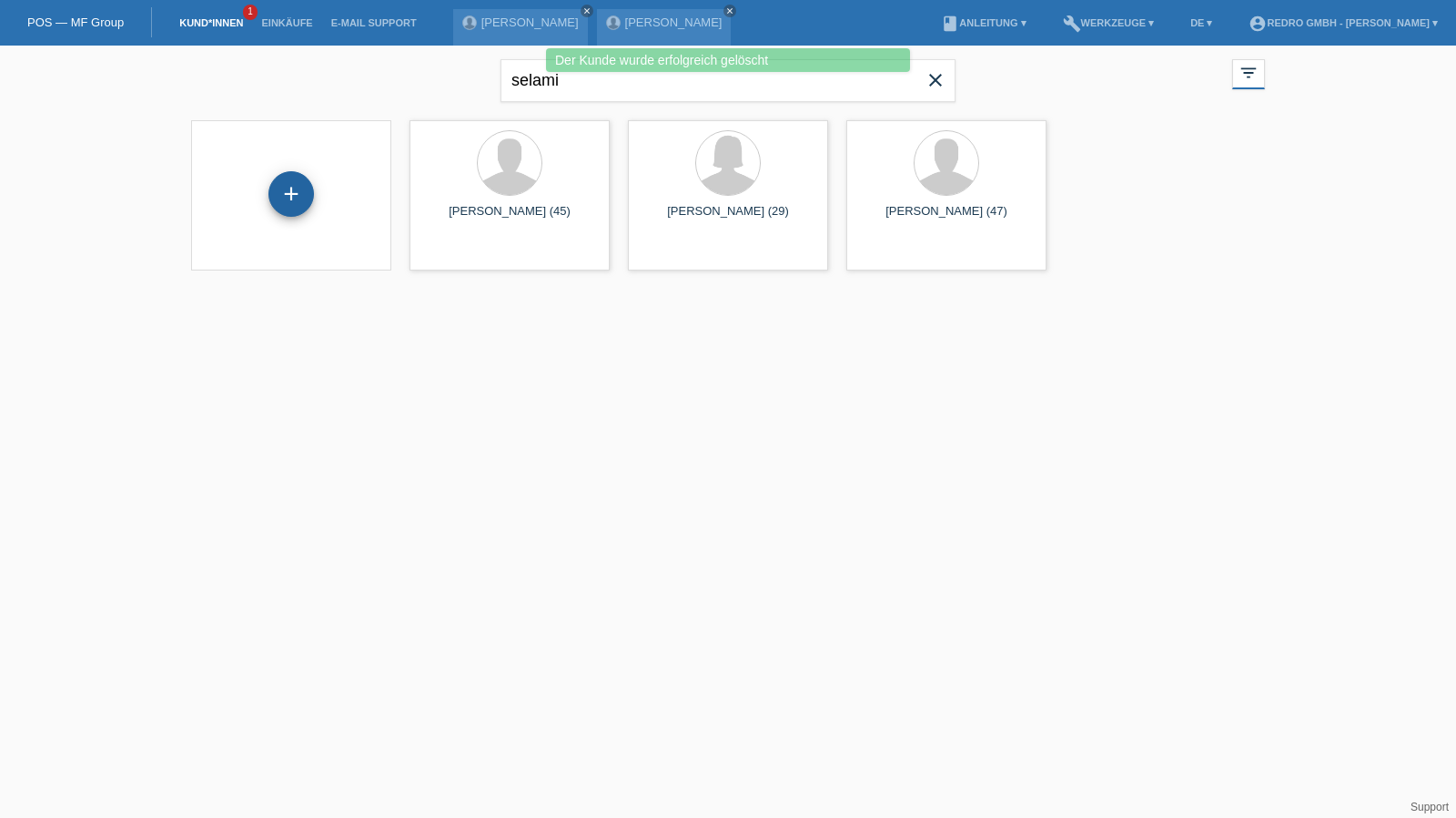
click at [300, 198] on div "+" at bounding box center [291, 194] width 46 height 46
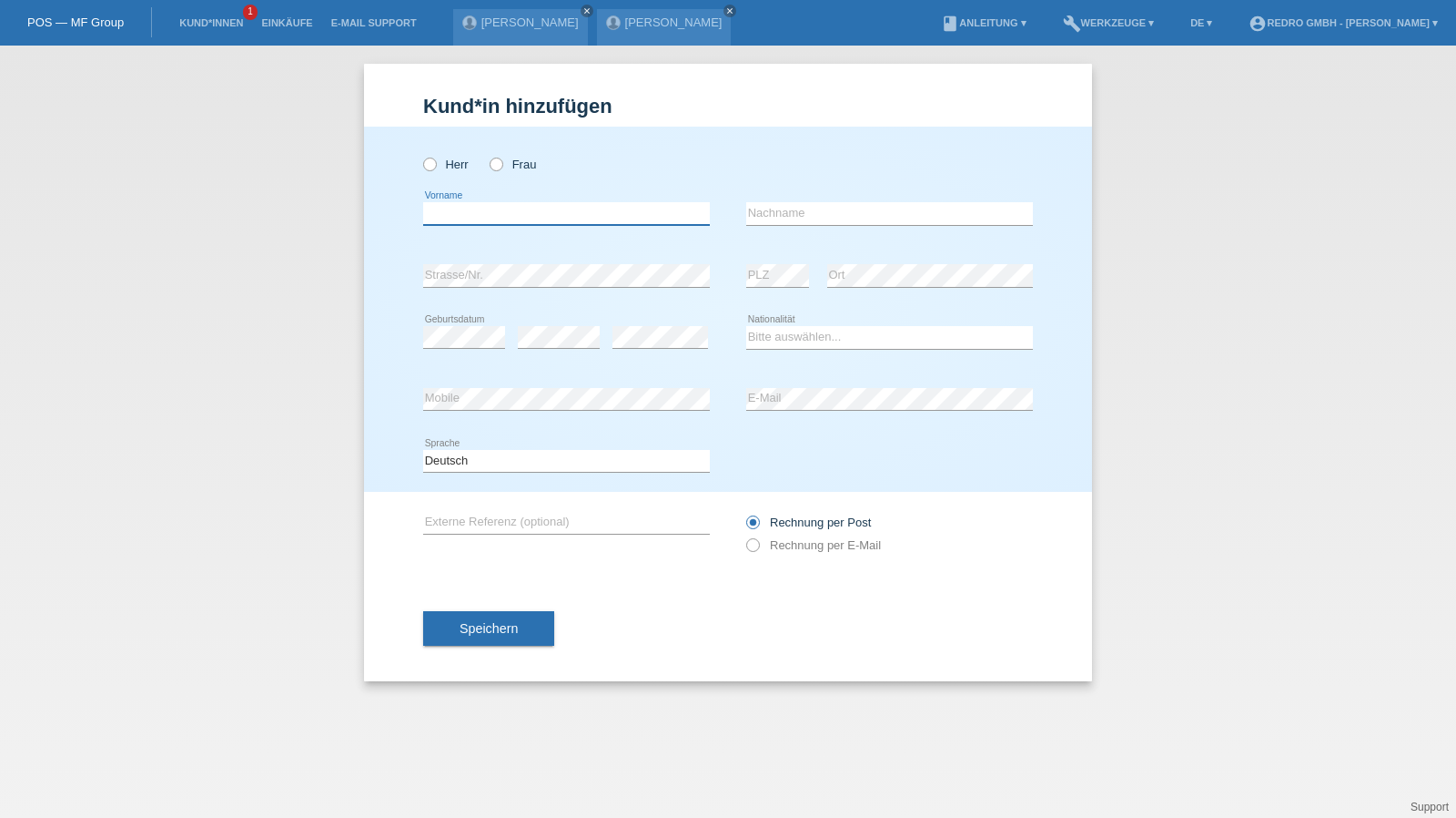
click at [481, 216] on input "text" at bounding box center [567, 213] width 286 height 23
paste input "Selami"
type input "Selami"
click at [440, 164] on label "Herr" at bounding box center [447, 164] width 46 height 14
click at [435, 164] on input "Herr" at bounding box center [430, 163] width 12 height 12
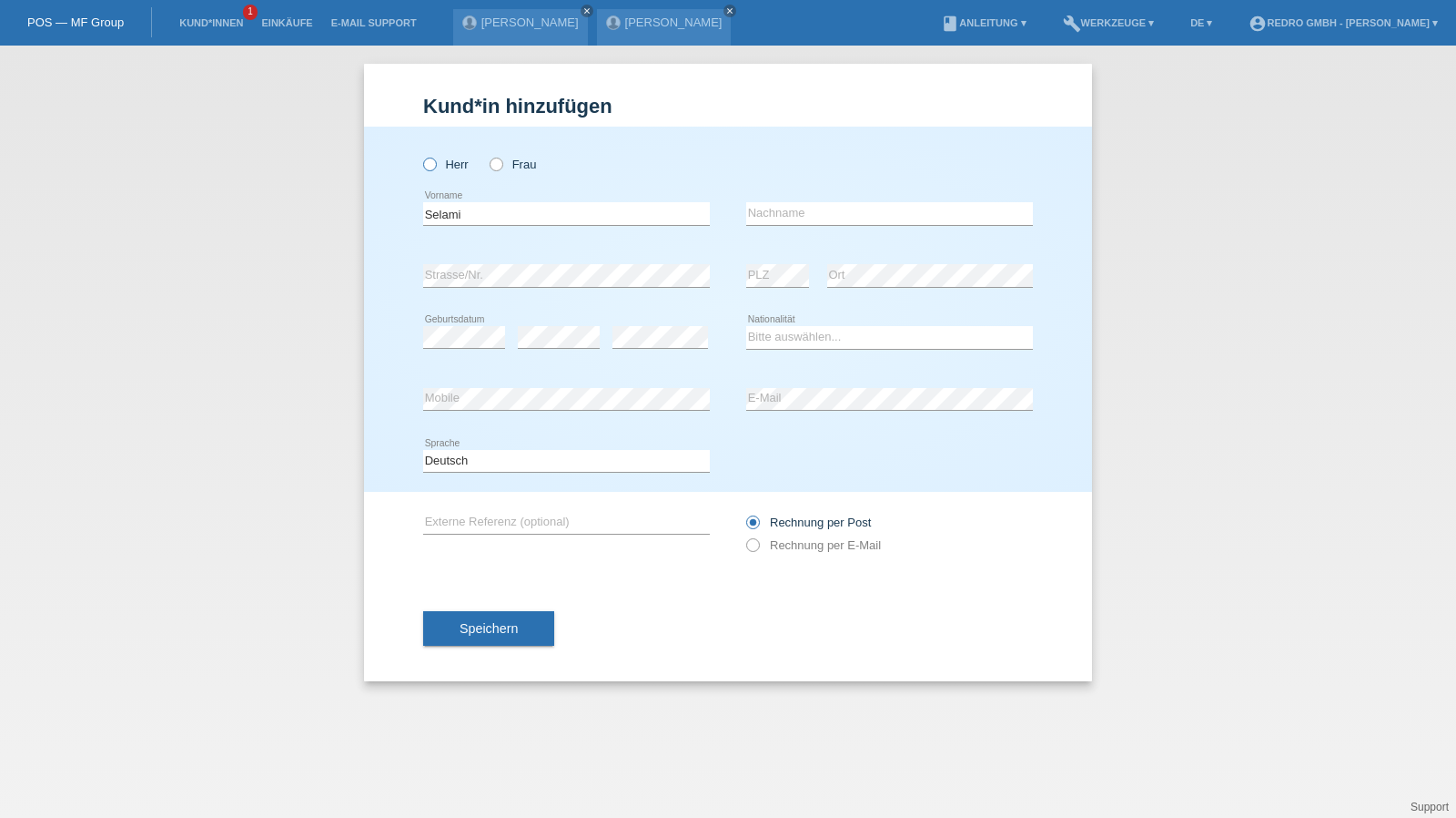
radio input "true"
click at [829, 213] on input "text" at bounding box center [889, 213] width 286 height 23
paste input "Tüysüz"
type input "Tüysüz"
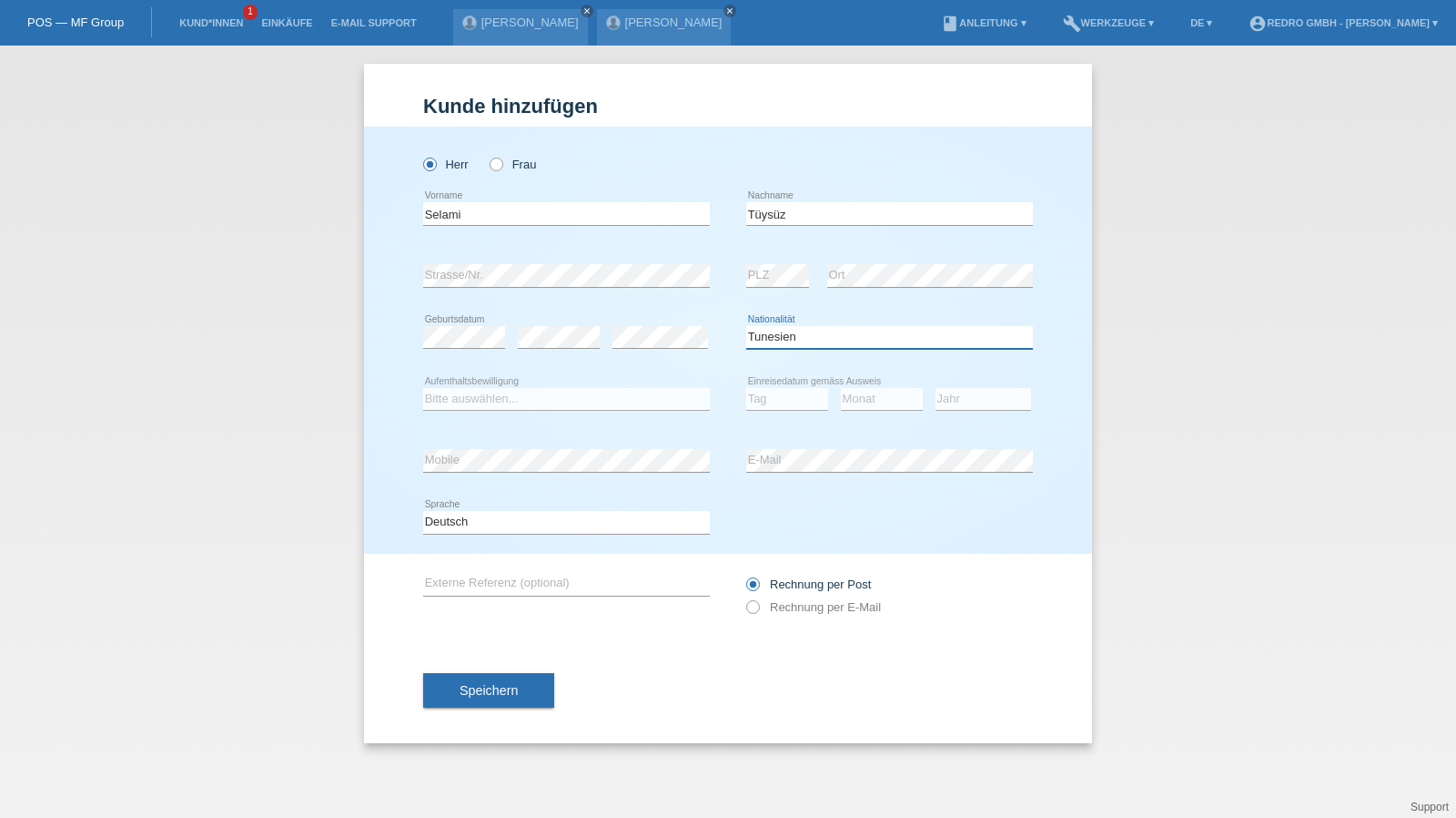
select select "TR"
select select "C"
select select "20"
select select "12"
select select "1971"
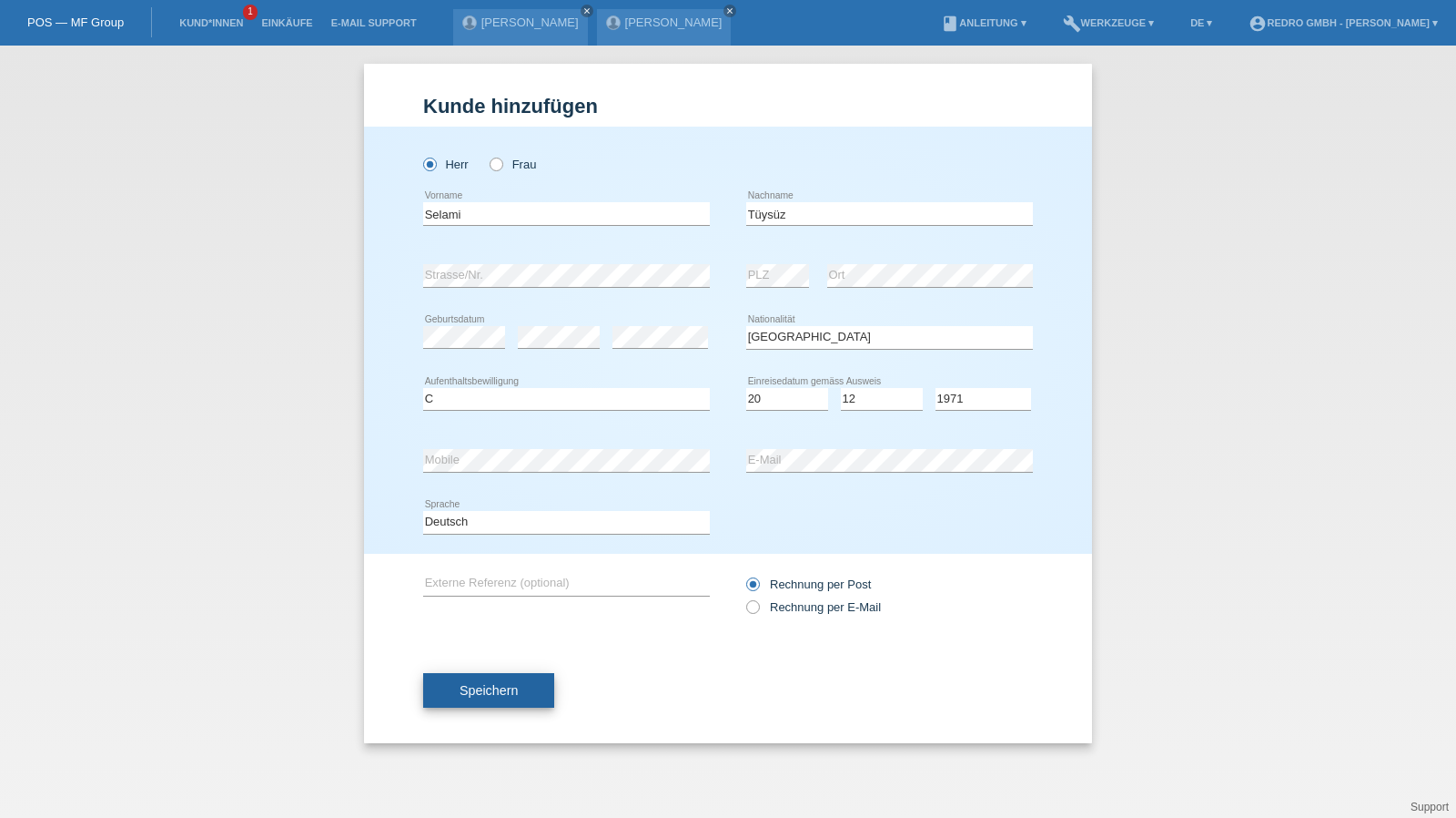
click at [513, 685] on span "Speichern" at bounding box center [488, 690] width 59 height 15
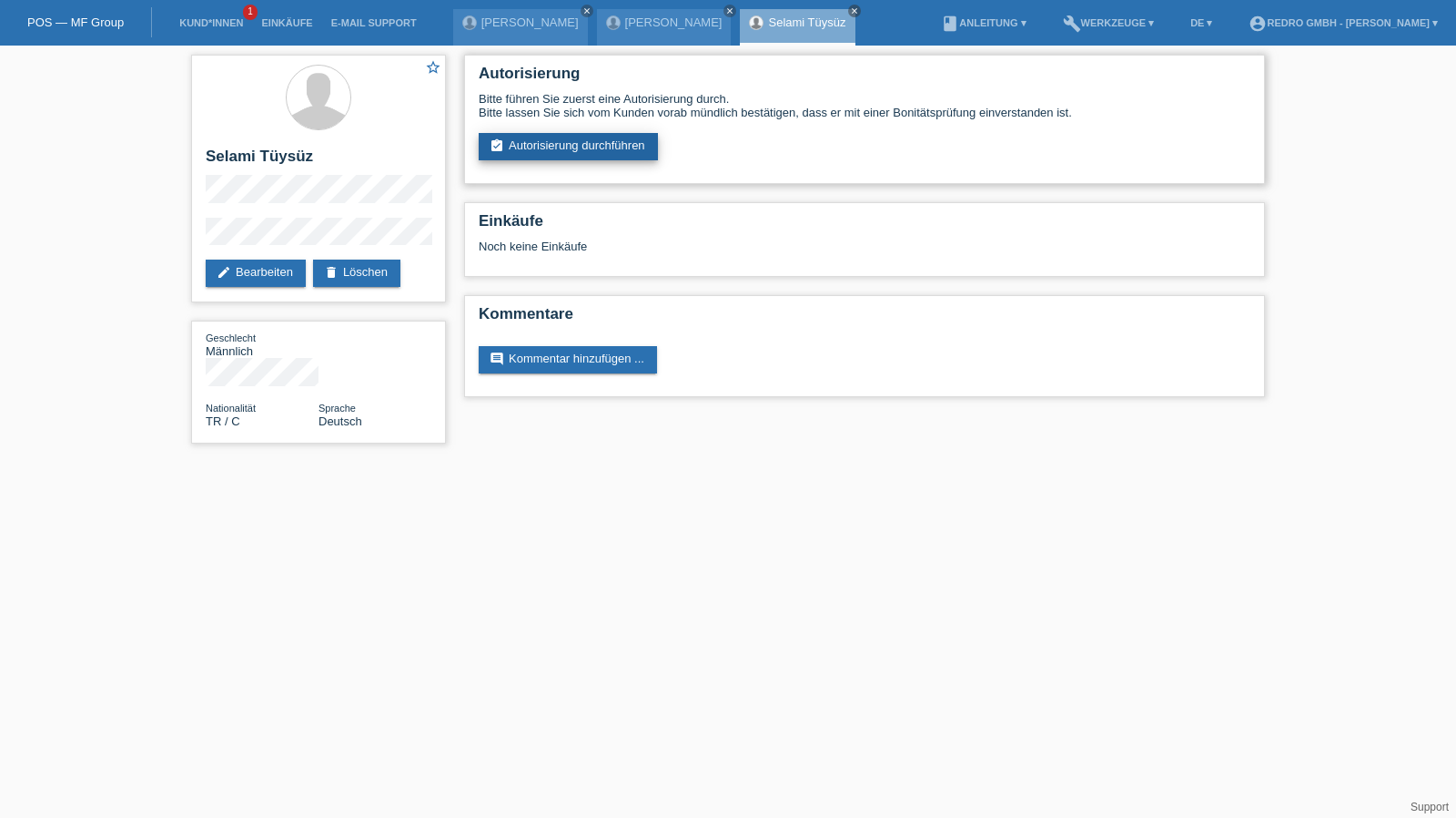
click at [637, 138] on link "assignment_turned_in Autorisierung durchführen" at bounding box center [568, 146] width 179 height 27
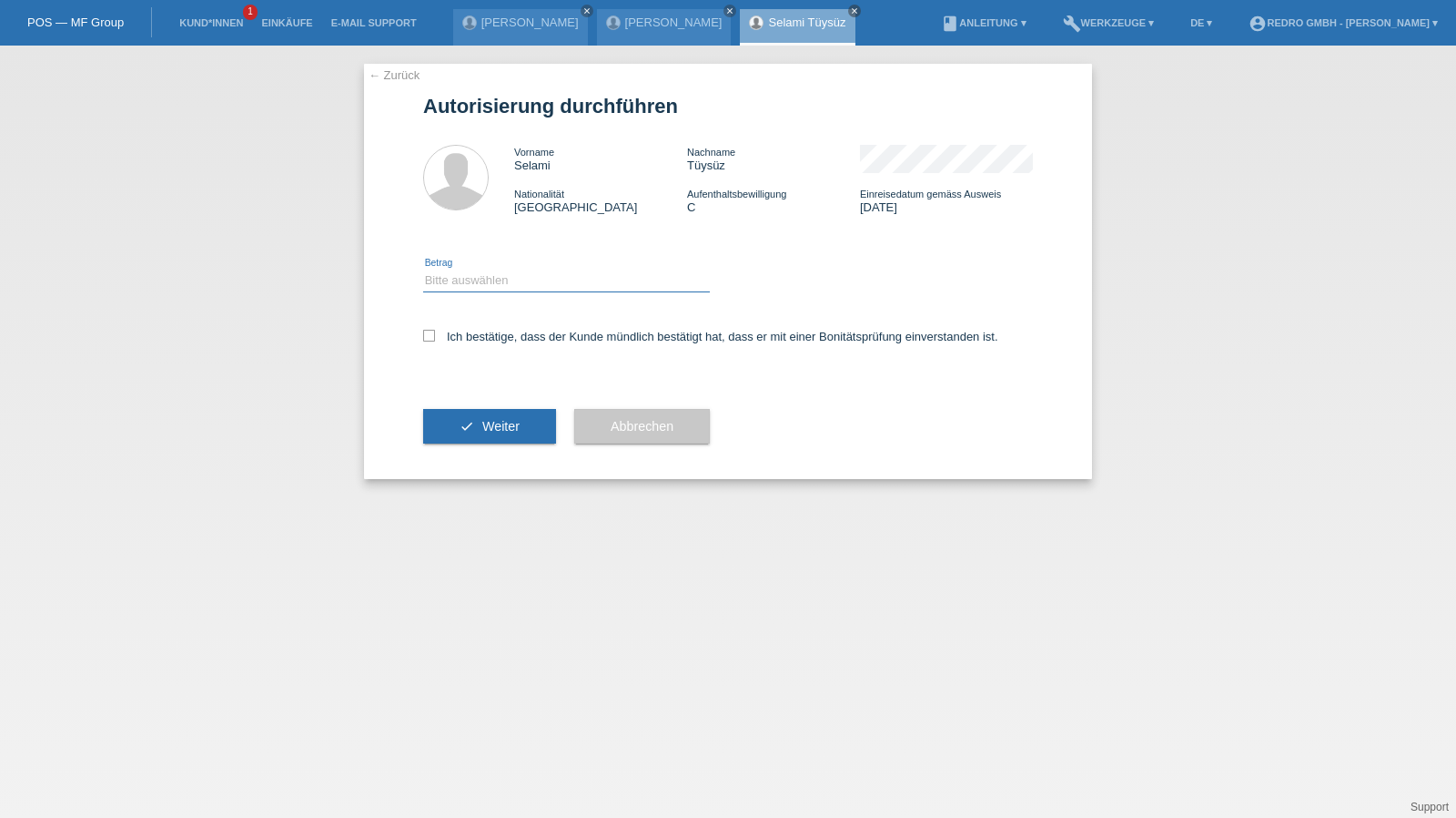
click at [515, 284] on select "Bitte auswählen CHF 1.00 - CHF 499.00 CHF 500.00 - CHF 1'999.00 CHF 2'000.00 - …" at bounding box center [567, 281] width 286 height 22
select select "1"
click at [424, 270] on select "Bitte auswählen CHF 1.00 - CHF 499.00 CHF 500.00 - CHF 1'999.00 CHF 2'000.00 - …" at bounding box center [567, 281] width 286 height 22
drag, startPoint x: 477, startPoint y: 347, endPoint x: 487, endPoint y: 335, distance: 15.6
click at [477, 347] on div "Ich bestätige, dass der Kunde mündlich bestätigt hat, dass er mit einer Bonität…" at bounding box center [728, 342] width 610 height 62
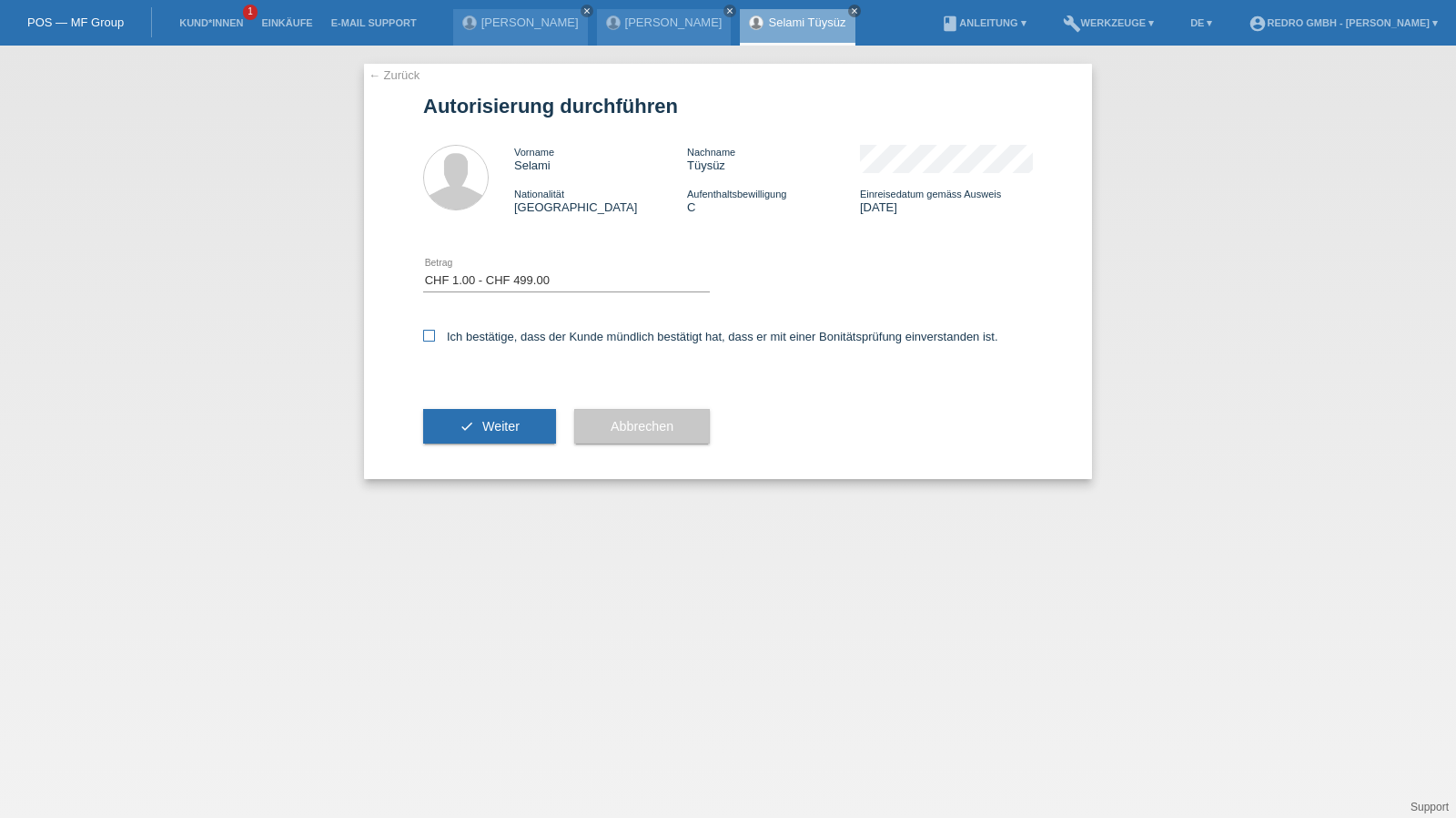
click at [488, 332] on label "Ich bestätige, dass der Kunde mündlich bestätigt hat, dass er mit einer Bonität…" at bounding box center [711, 336] width 575 height 14
click at [435, 332] on input "Ich bestätige, dass der Kunde mündlich bestätigt hat, dass er mit einer Bonität…" at bounding box center [430, 335] width 12 height 12
checkbox input "true"
click at [446, 441] on button "check Weiter" at bounding box center [490, 426] width 133 height 35
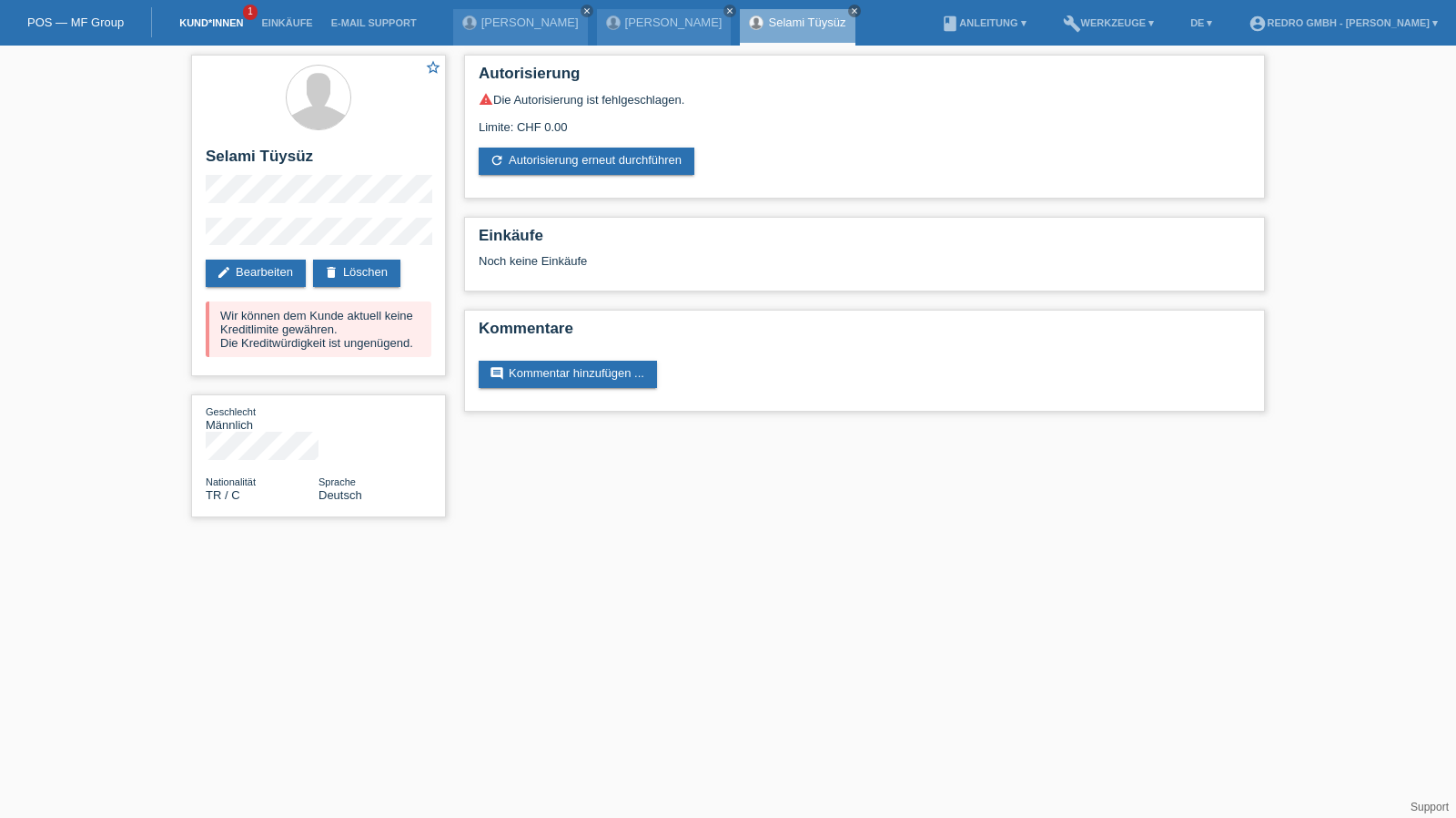
click at [233, 19] on link "Kund*innen" at bounding box center [211, 22] width 82 height 11
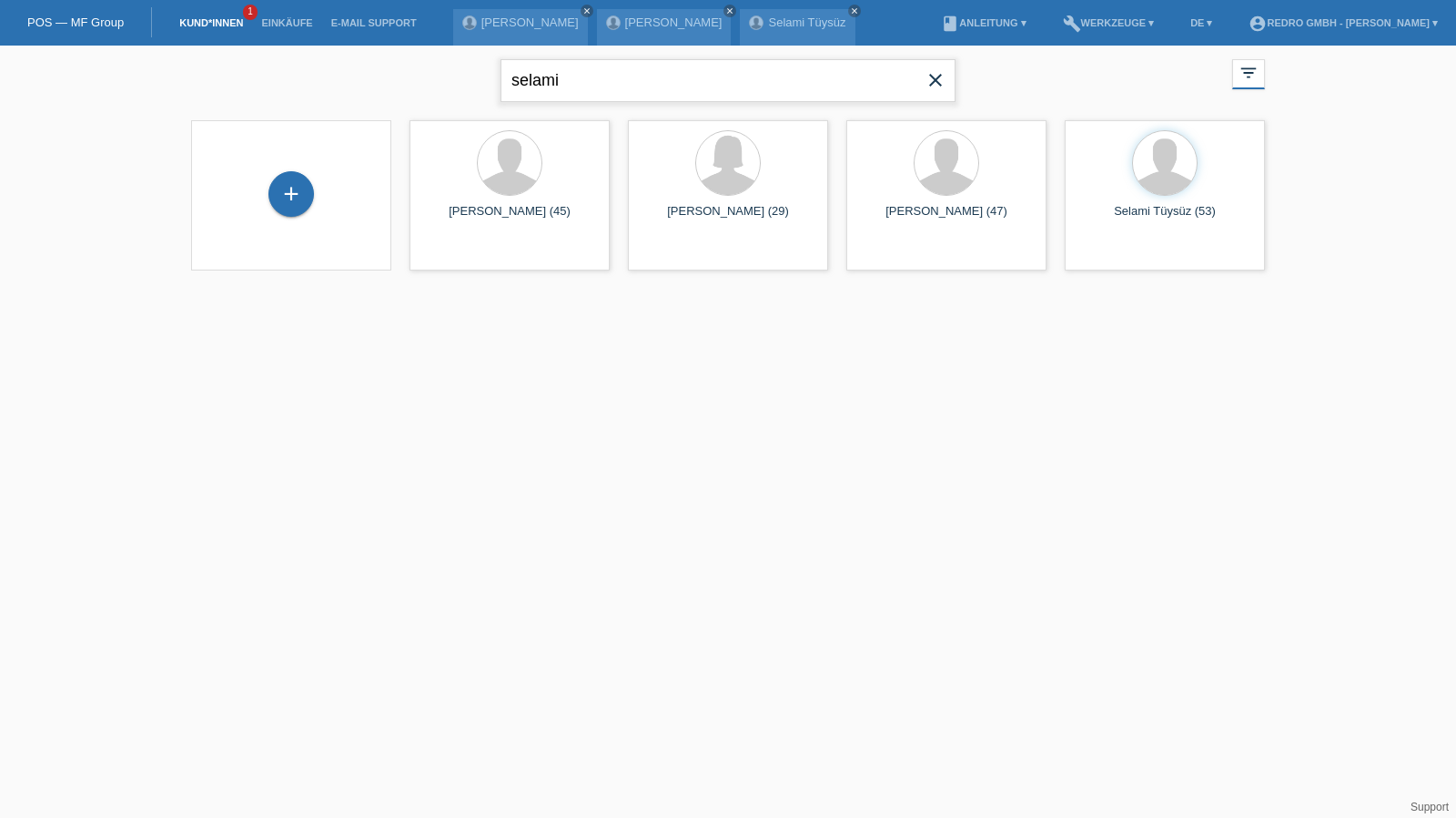
click at [597, 79] on input "selami" at bounding box center [728, 80] width 455 height 43
click at [640, 78] on input "selami" at bounding box center [728, 80] width 455 height 43
type input "zsuzsa"
